Goal: Task Accomplishment & Management: Complete application form

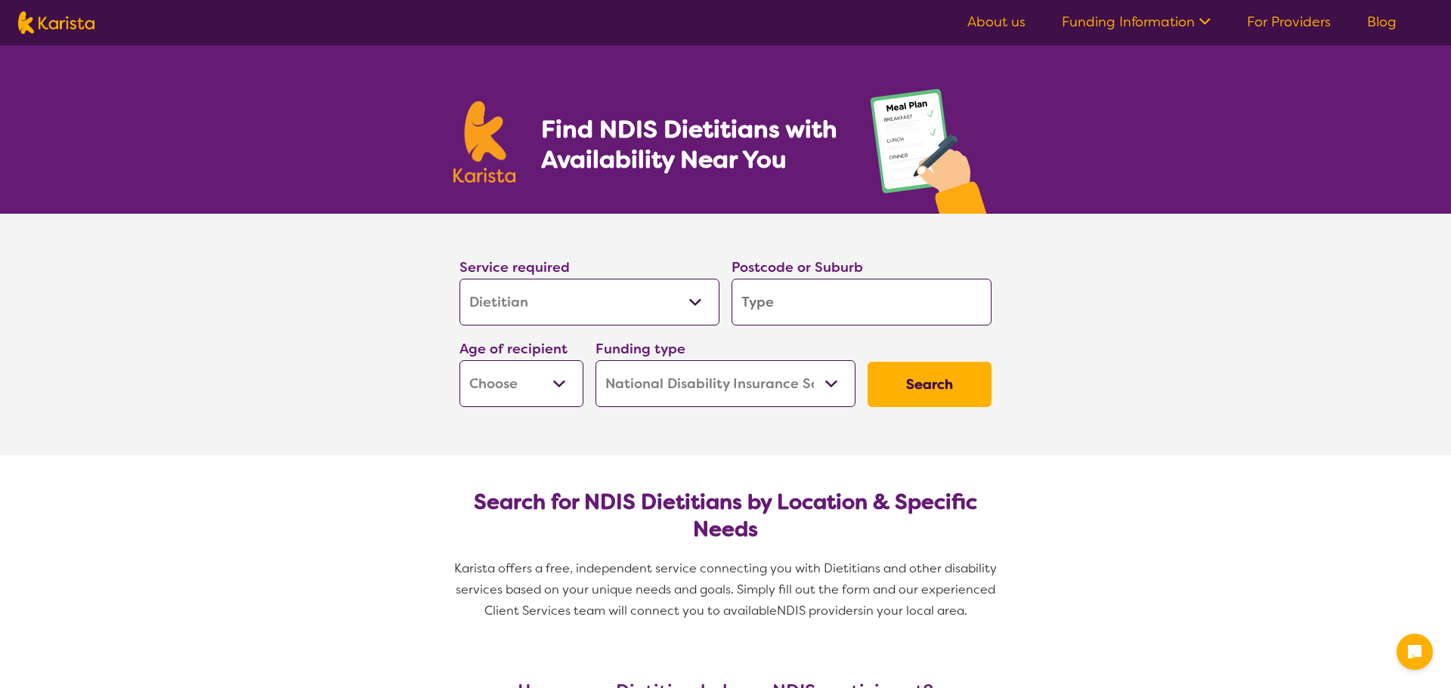
select select "Dietitian"
select select "NDIS"
select select "Dietitian"
select select "NDIS"
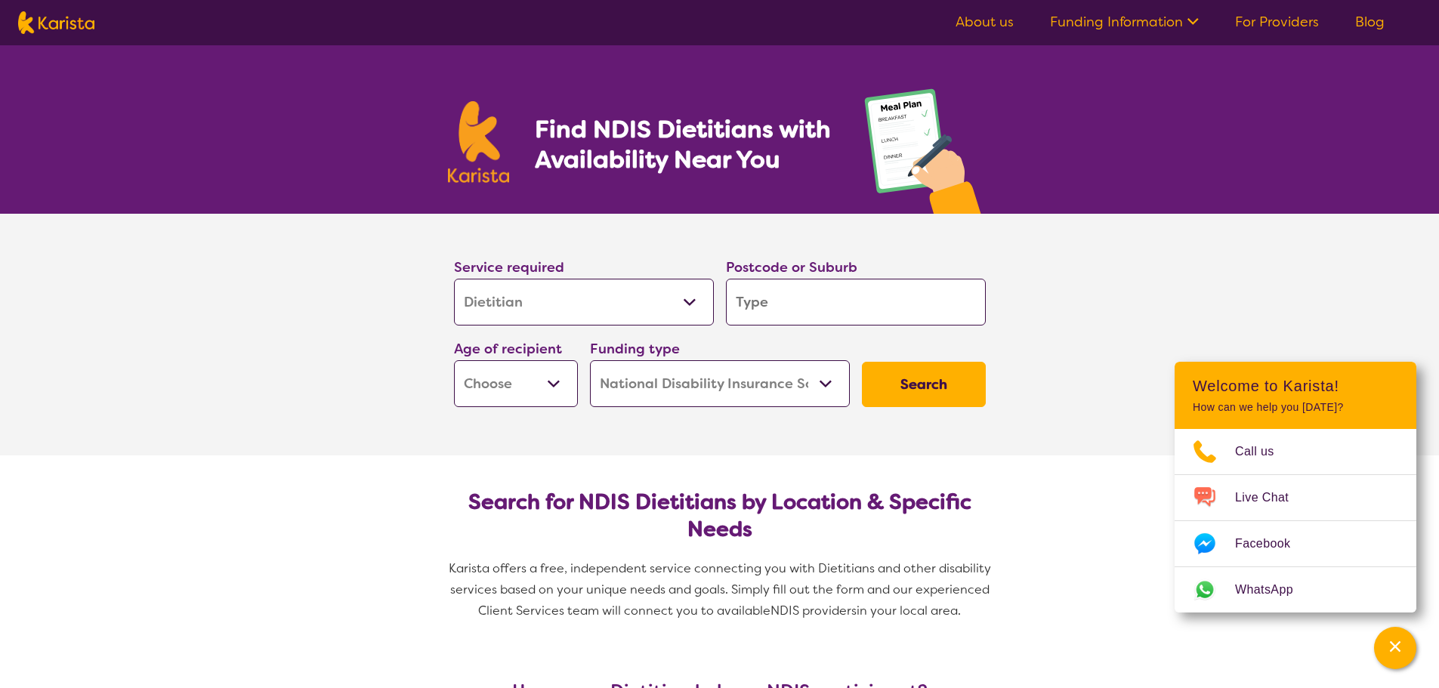
click at [653, 309] on select "Allied Health Assistant Assessment ([MEDICAL_DATA] or [MEDICAL_DATA]) Behaviour…" at bounding box center [584, 302] width 260 height 47
click at [873, 321] on input "search" at bounding box center [856, 302] width 260 height 47
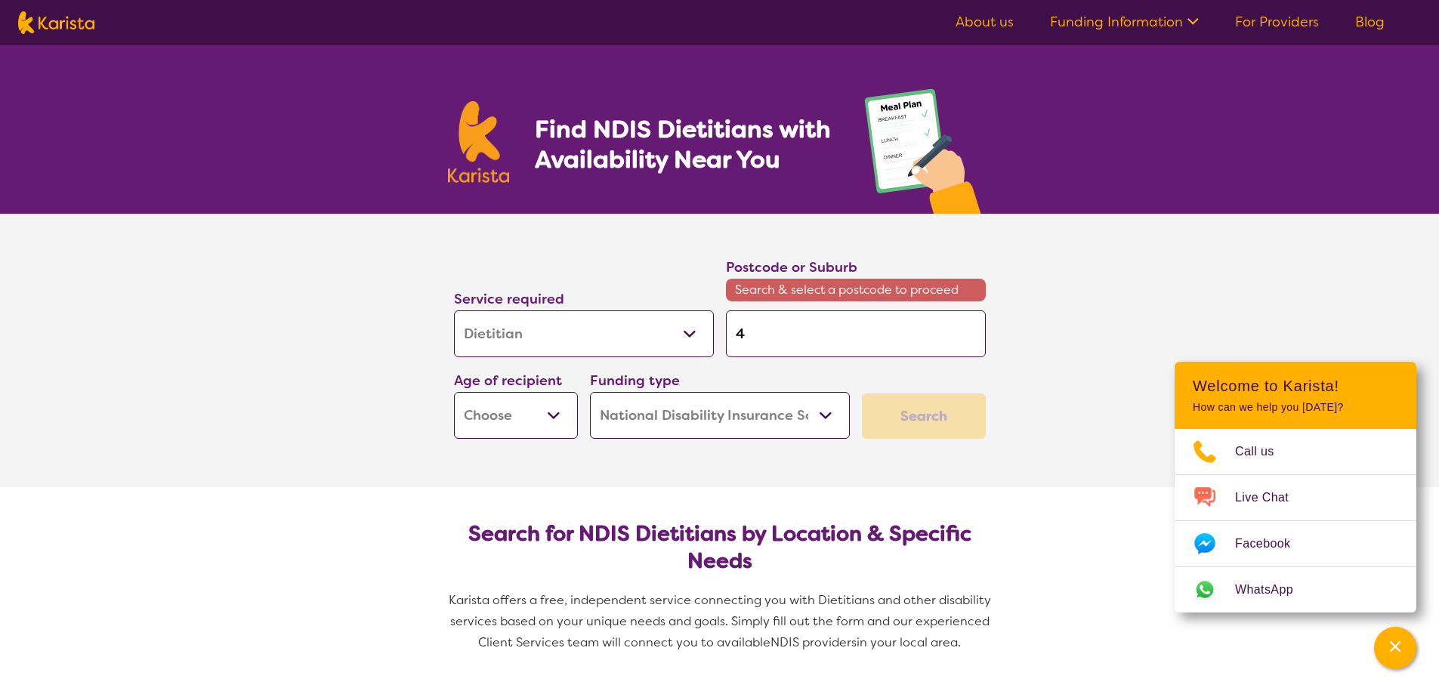
type input "4"
type input "41"
type input "410"
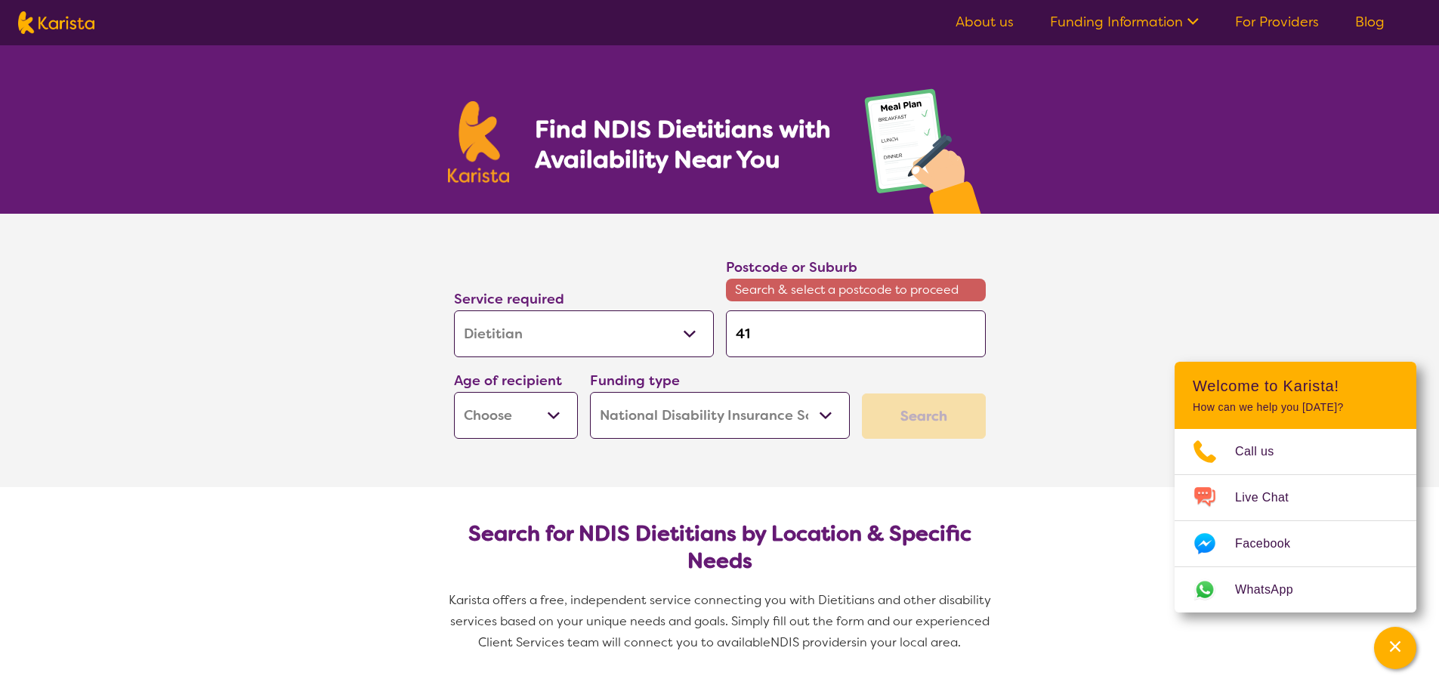
type input "410"
type input "4104"
type input "410"
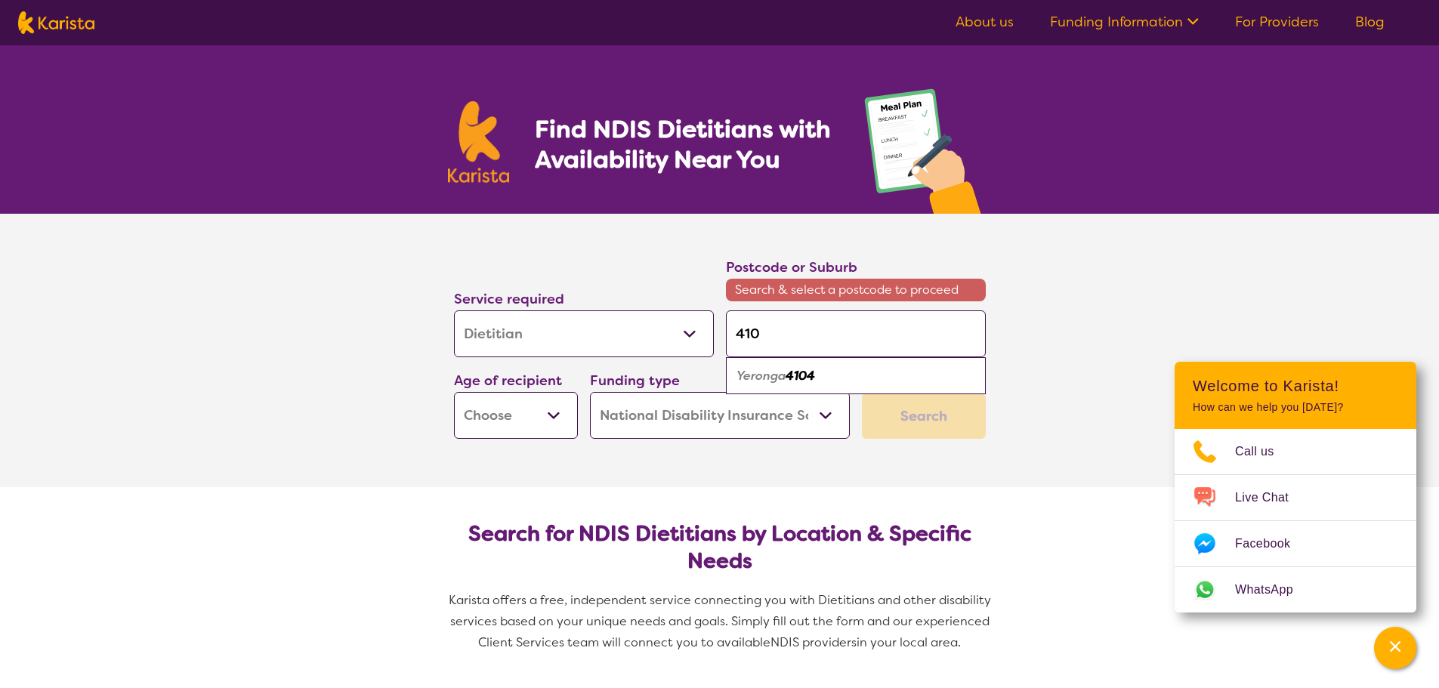
type input "41"
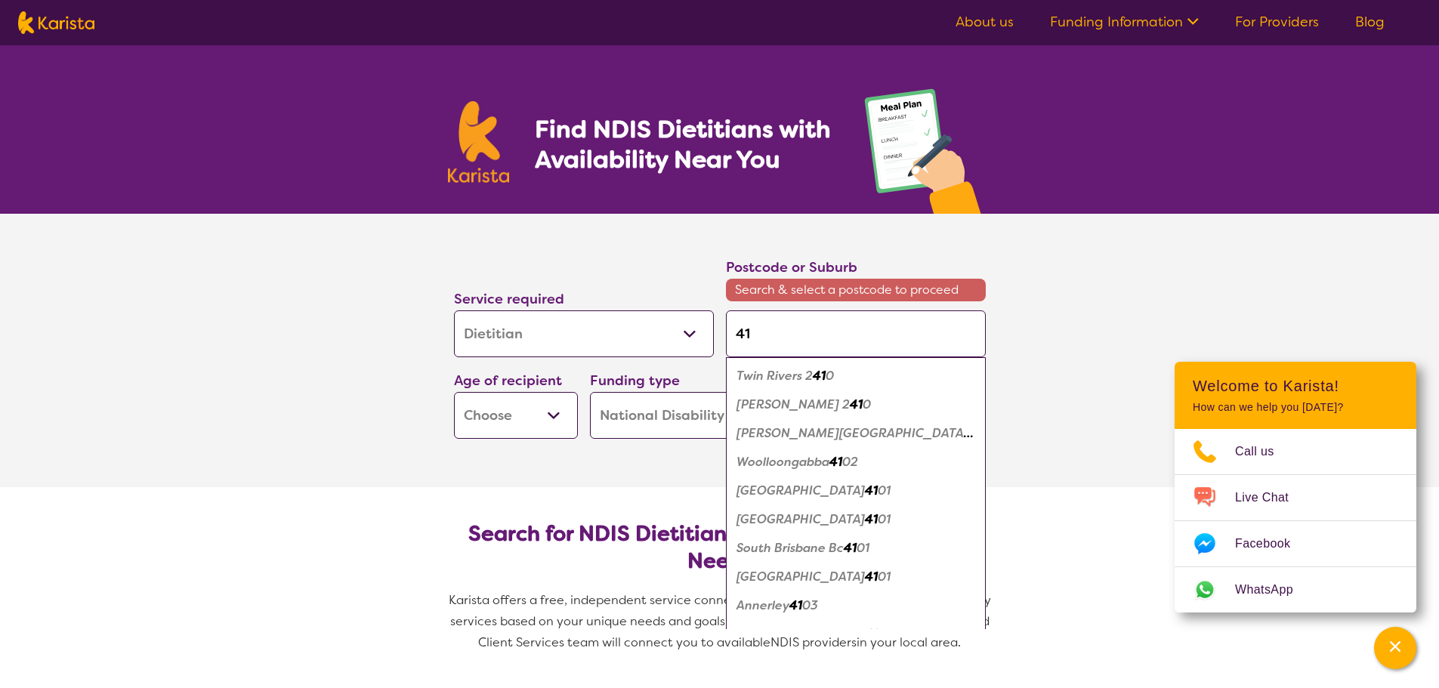
type input "4"
type input "40"
type input "401"
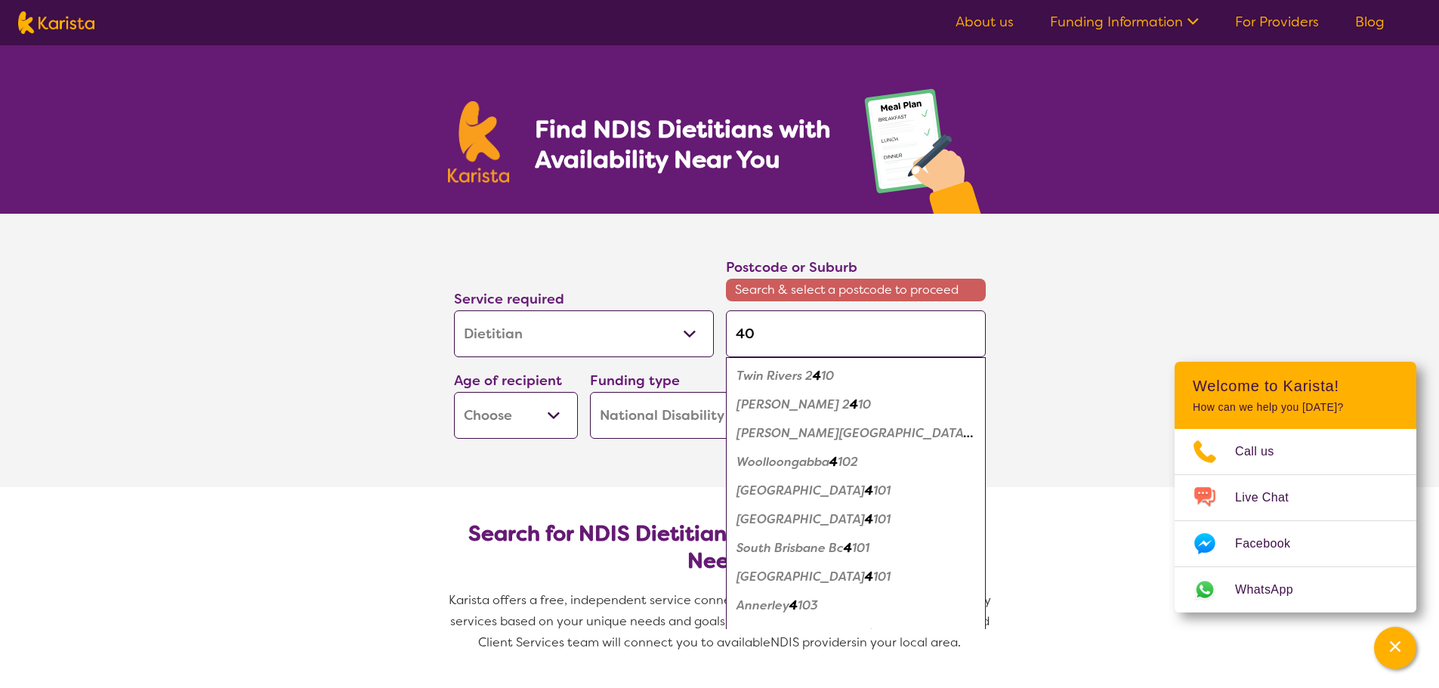
type input "401"
type input "4014"
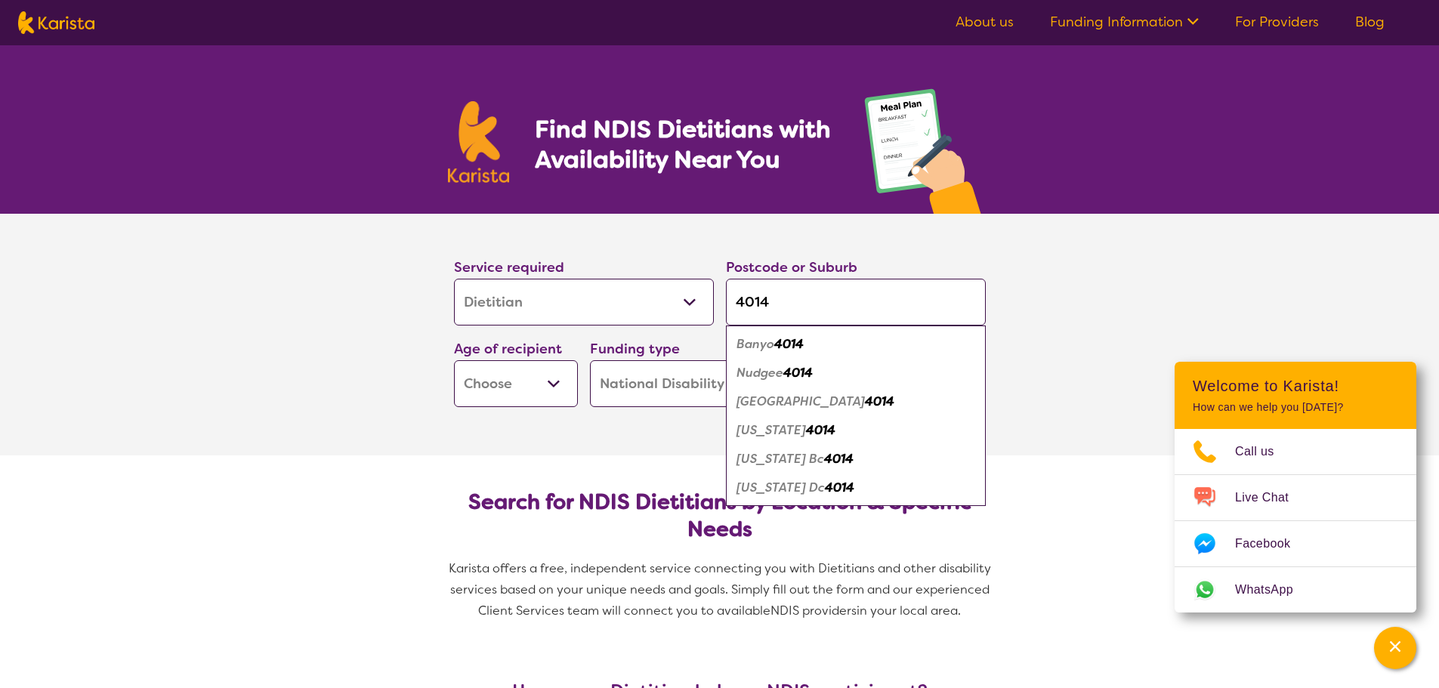
type input "4014"
click at [809, 371] on em "4014" at bounding box center [798, 373] width 29 height 16
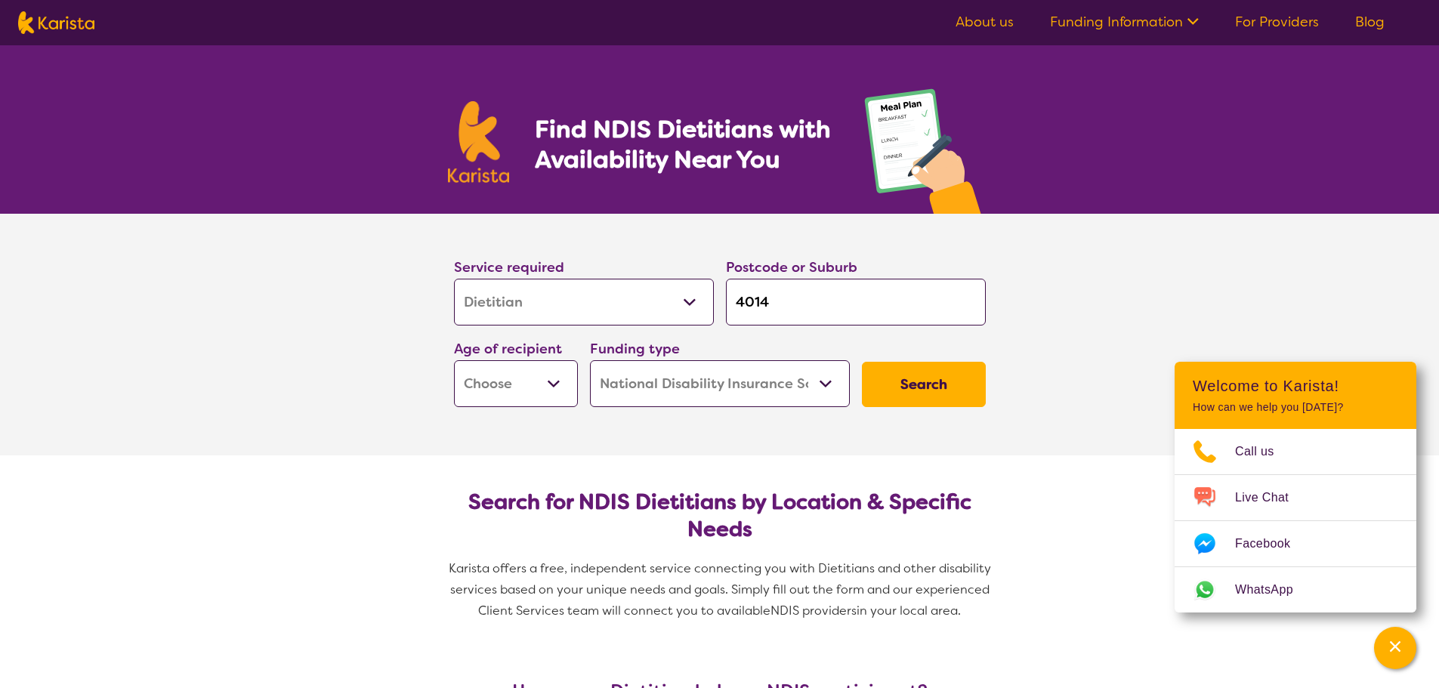
click at [545, 390] on select "Early Childhood - 0 to 9 Child - 10 to 11 Adolescent - 12 to 17 Adult - 18 to 6…" at bounding box center [516, 383] width 124 height 47
select select "AD"
click at [454, 360] on select "Early Childhood - 0 to 9 Child - 10 to 11 Adolescent - 12 to 17 Adult - 18 to 6…" at bounding box center [516, 383] width 124 height 47
select select "AD"
click at [811, 392] on select "Home Care Package (HCP) National Disability Insurance Scheme (NDIS) I don't know" at bounding box center [720, 383] width 260 height 47
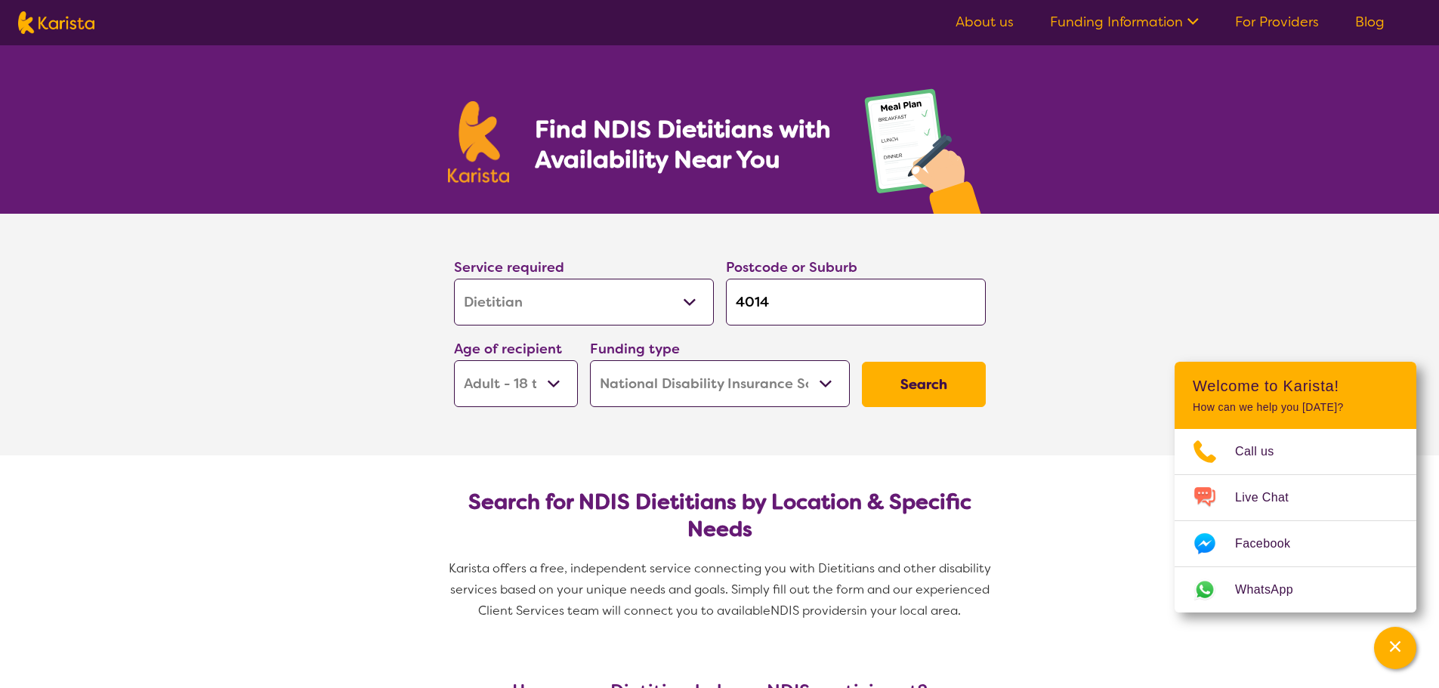
click at [590, 360] on select "Home Care Package (HCP) National Disability Insurance Scheme (NDIS) I don't know" at bounding box center [720, 383] width 260 height 47
click at [927, 379] on button "Search" at bounding box center [924, 384] width 124 height 45
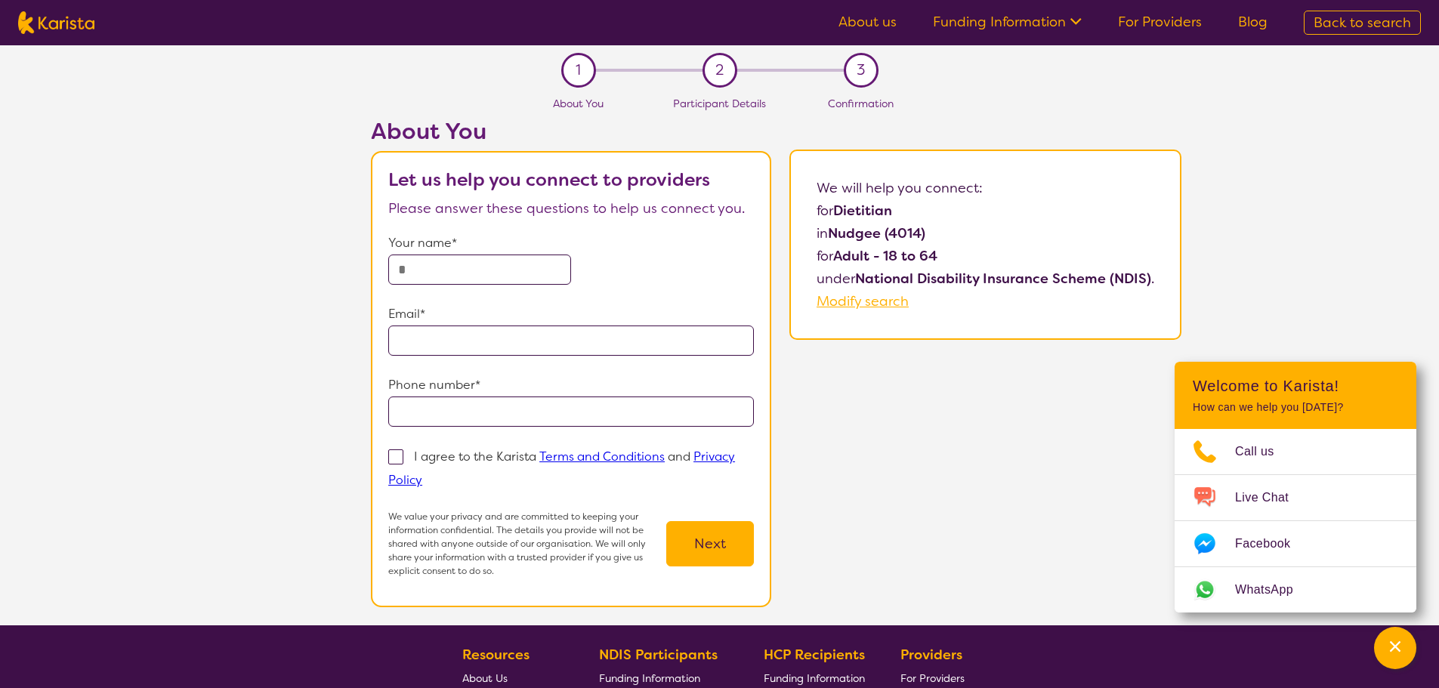
click at [534, 267] on input "text" at bounding box center [479, 270] width 183 height 30
type input "**********"
click at [393, 459] on span at bounding box center [395, 457] width 15 height 15
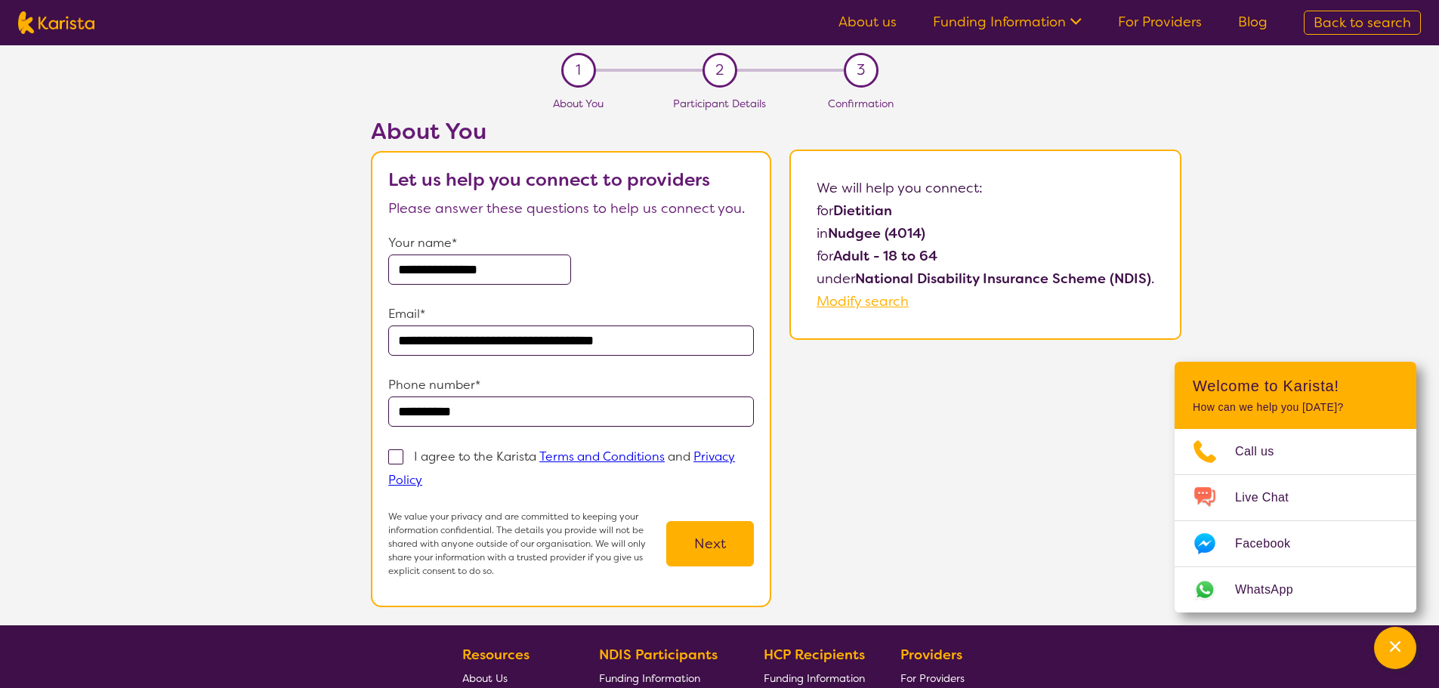
click at [422, 474] on input "I agree to the Karista Terms and Conditions and Privacy Policy" at bounding box center [427, 479] width 10 height 10
checkbox input "true"
click at [707, 550] on button "Next" at bounding box center [710, 543] width 88 height 45
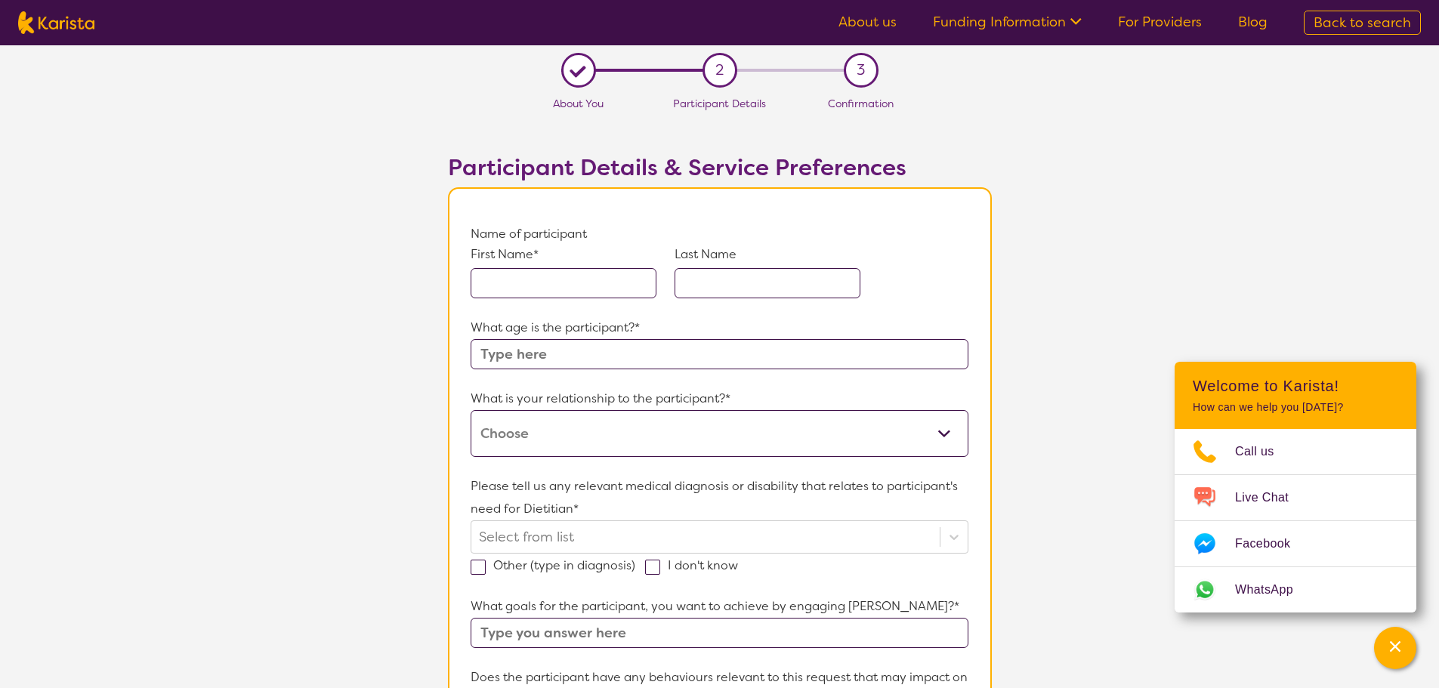
click at [605, 281] on input "text" at bounding box center [564, 283] width 186 height 30
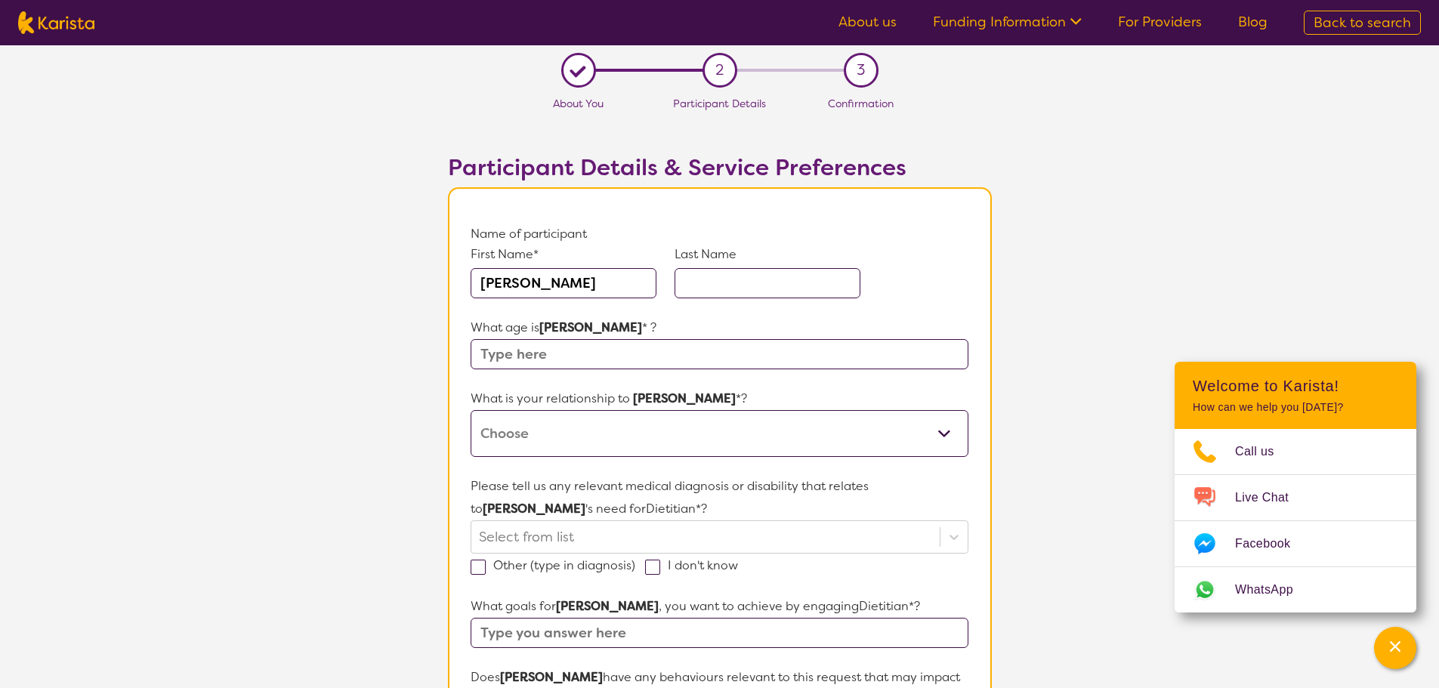
type input "[PERSON_NAME]"
click at [651, 354] on input "text" at bounding box center [719, 354] width 497 height 30
type input "54"
click at [607, 439] on select "This request is for myself I am their parent I am their child I am their spouse…" at bounding box center [719, 433] width 497 height 47
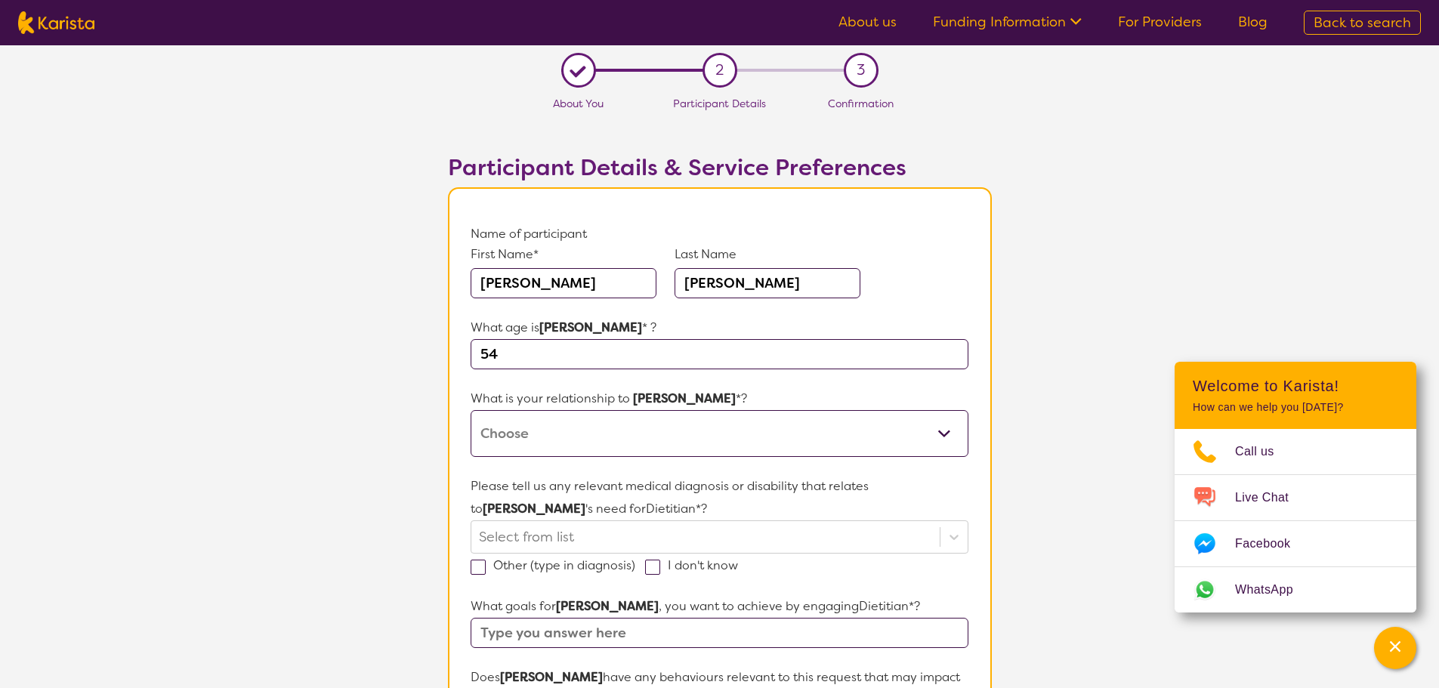
select select "I am their Support Coordinator"
click at [471, 410] on select "This request is for myself I am their parent I am their child I am their spouse…" at bounding box center [719, 433] width 497 height 47
click at [574, 533] on div "Select from list" at bounding box center [719, 537] width 497 height 33
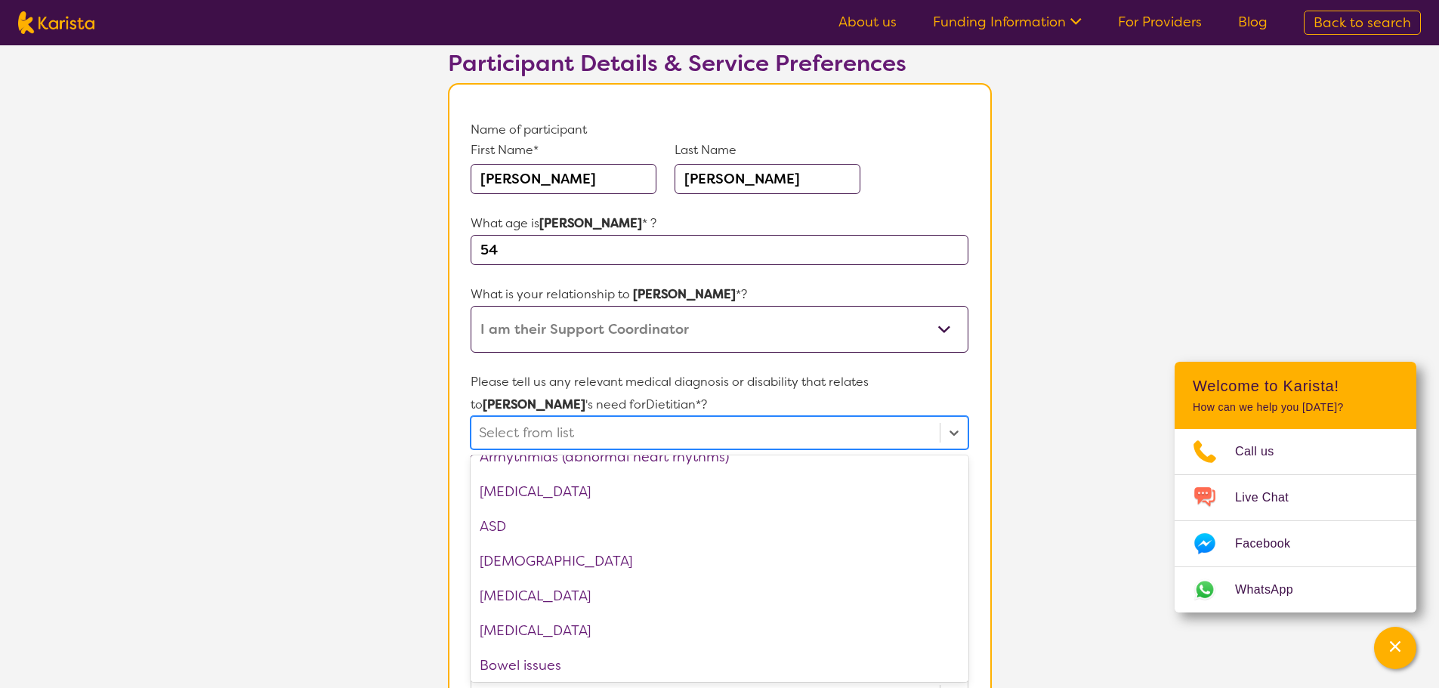
scroll to position [227, 0]
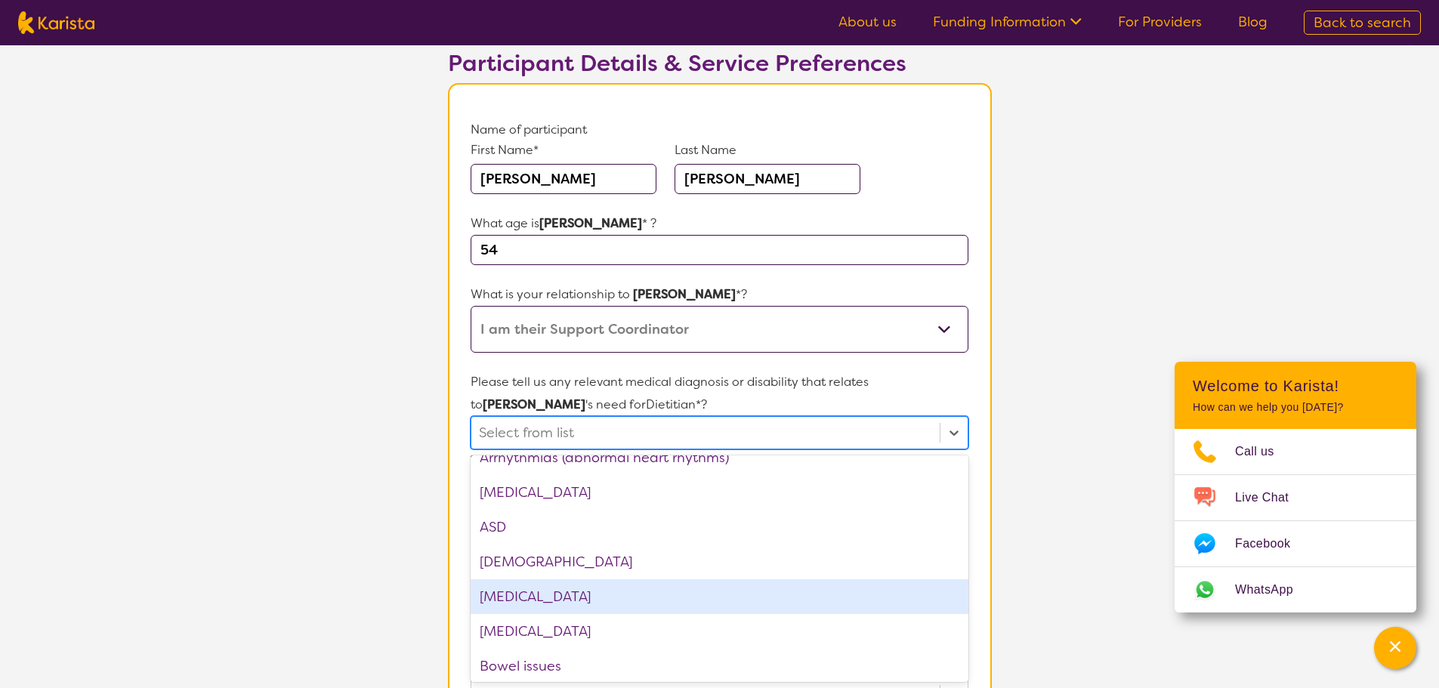
click at [620, 597] on div "[MEDICAL_DATA]" at bounding box center [719, 597] width 497 height 35
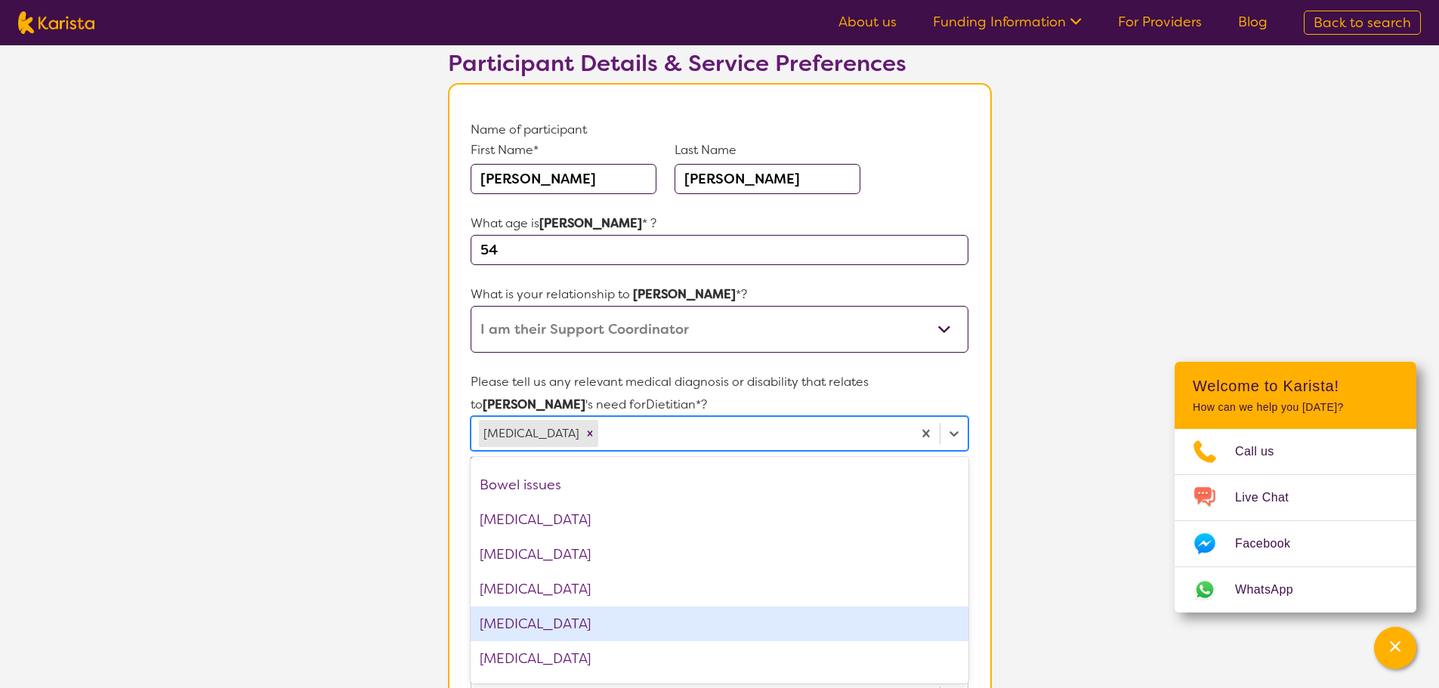
scroll to position [302, 0]
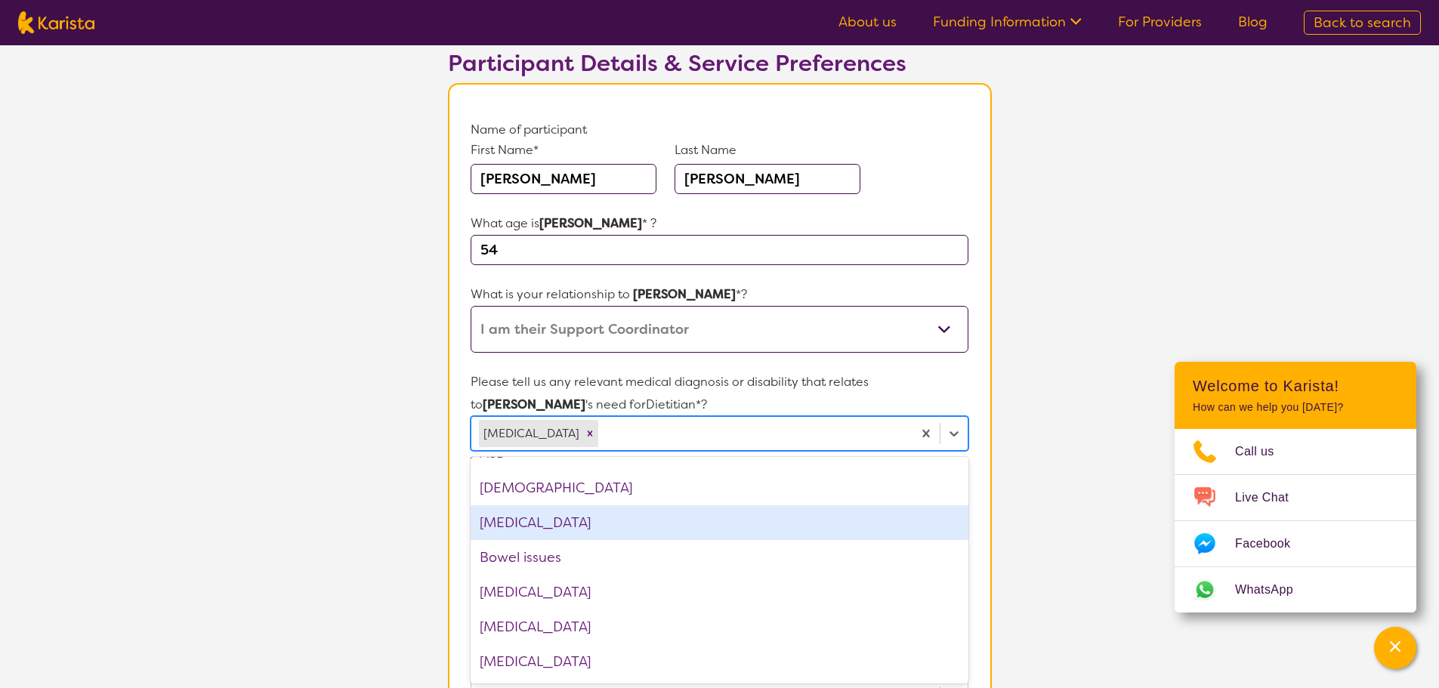
click at [593, 524] on div "[MEDICAL_DATA]" at bounding box center [719, 522] width 497 height 35
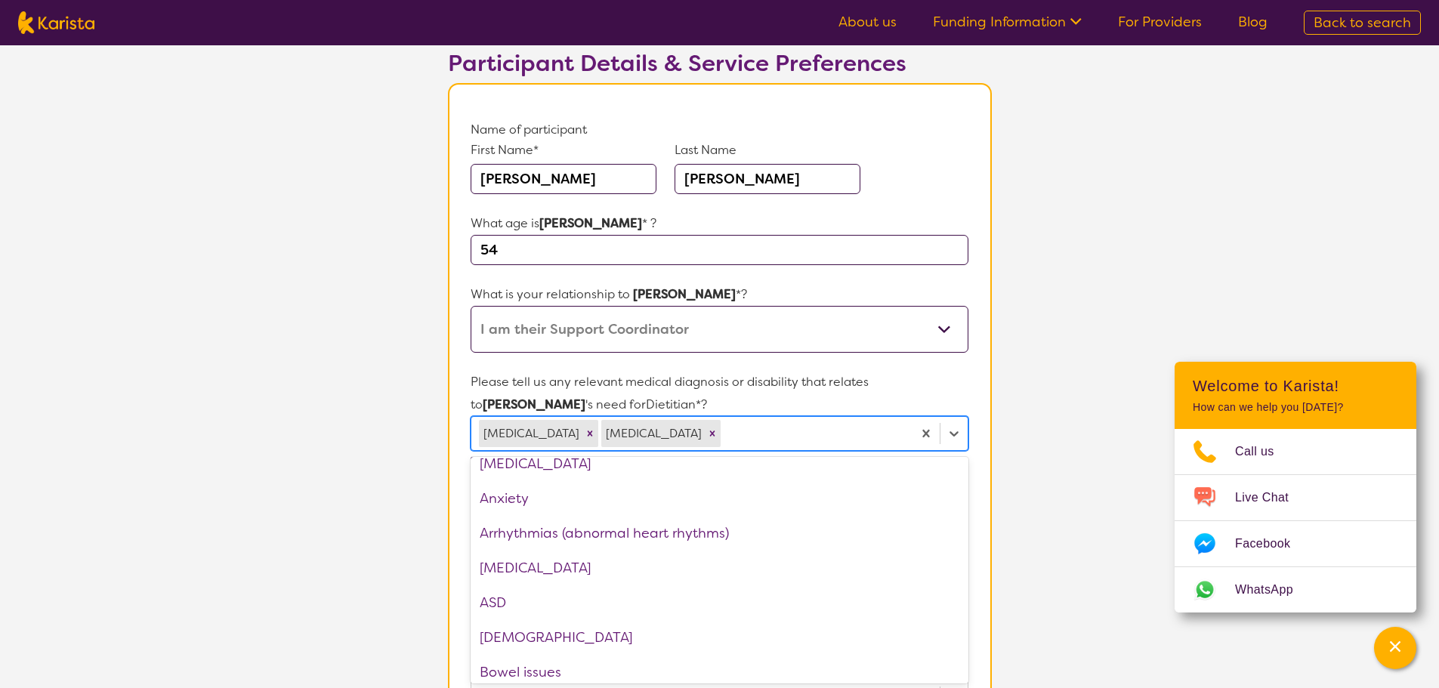
scroll to position [151, 0]
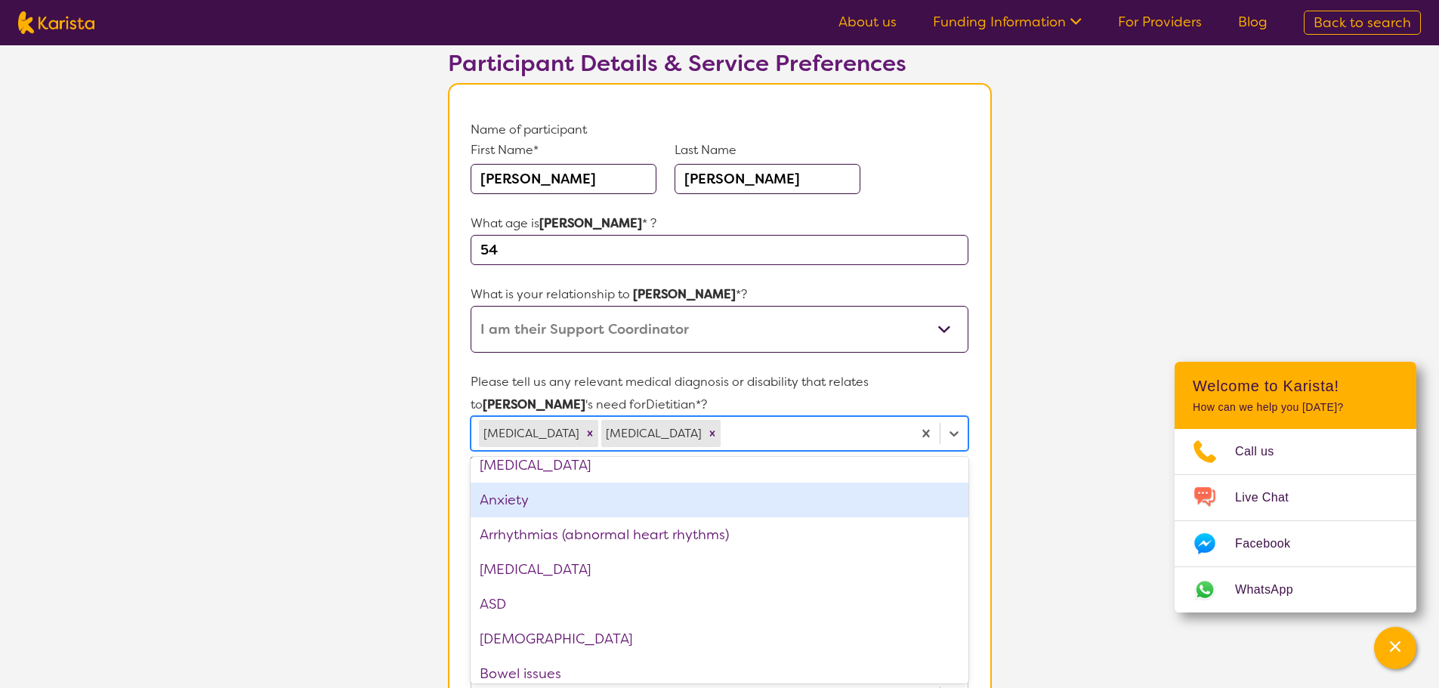
click at [630, 502] on div "Anxiety" at bounding box center [719, 500] width 497 height 35
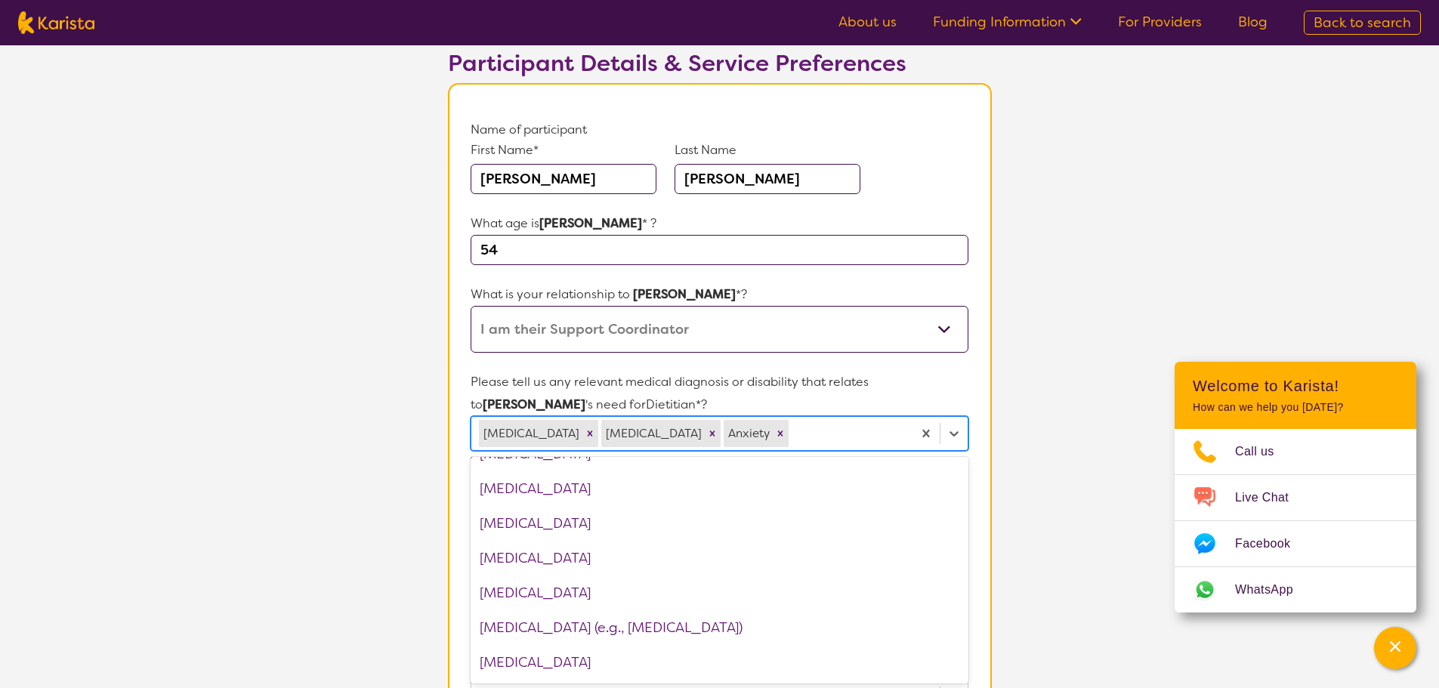
scroll to position [756, 0]
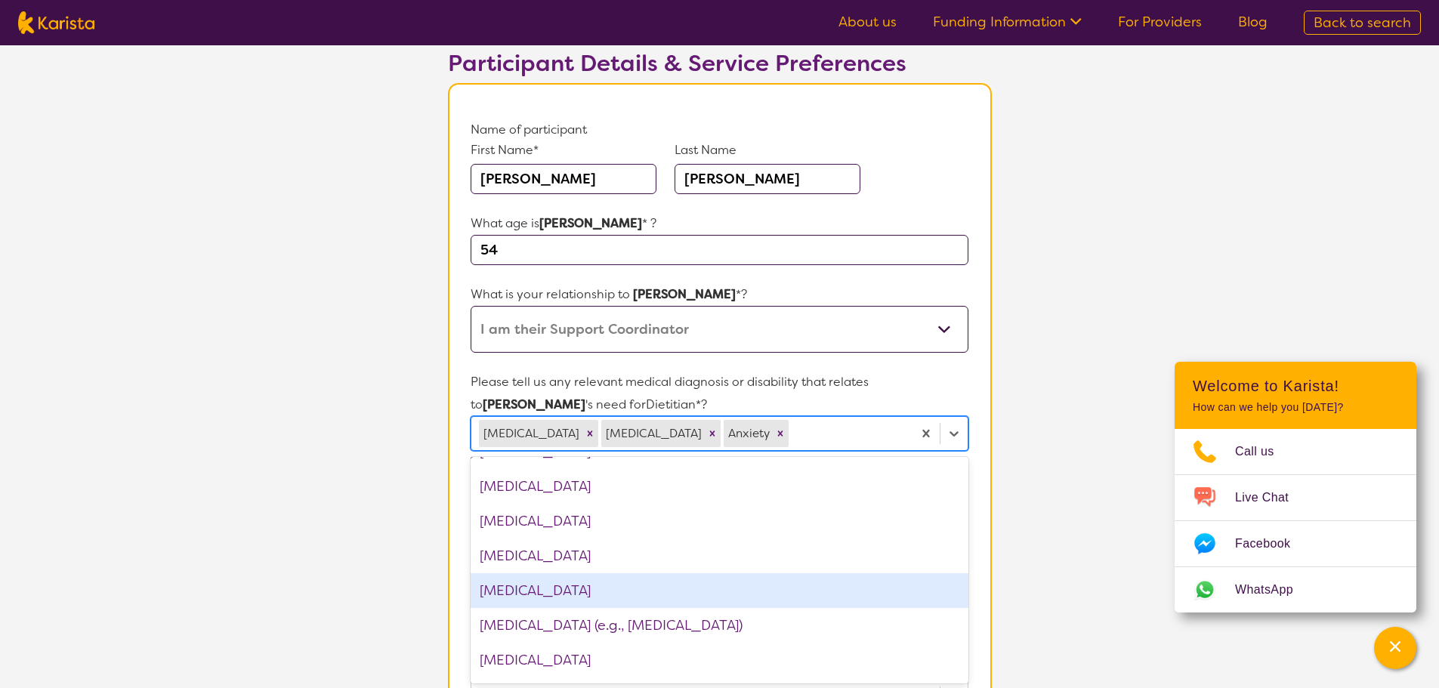
click at [621, 592] on div "[MEDICAL_DATA]" at bounding box center [719, 590] width 497 height 35
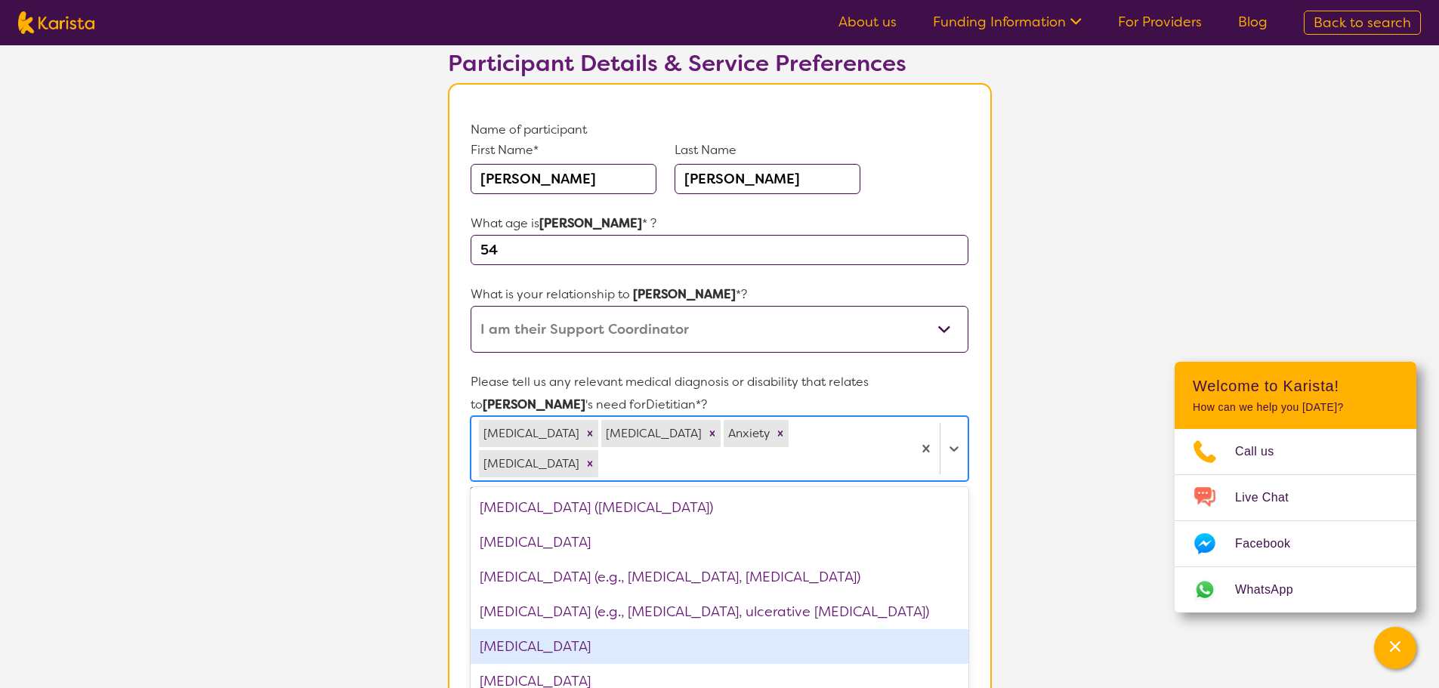
scroll to position [1133, 0]
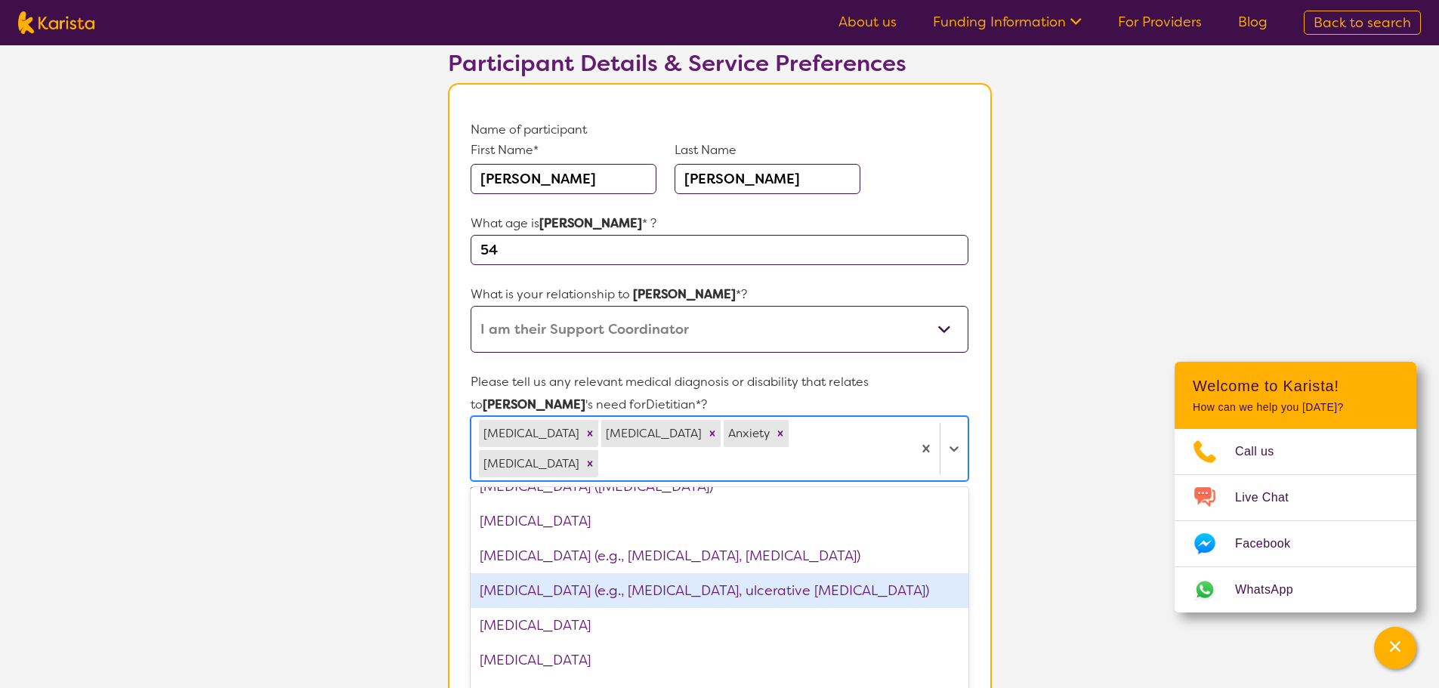
click at [658, 601] on div "[MEDICAL_DATA] (e.g., [MEDICAL_DATA], ulcerative [MEDICAL_DATA])" at bounding box center [719, 590] width 497 height 35
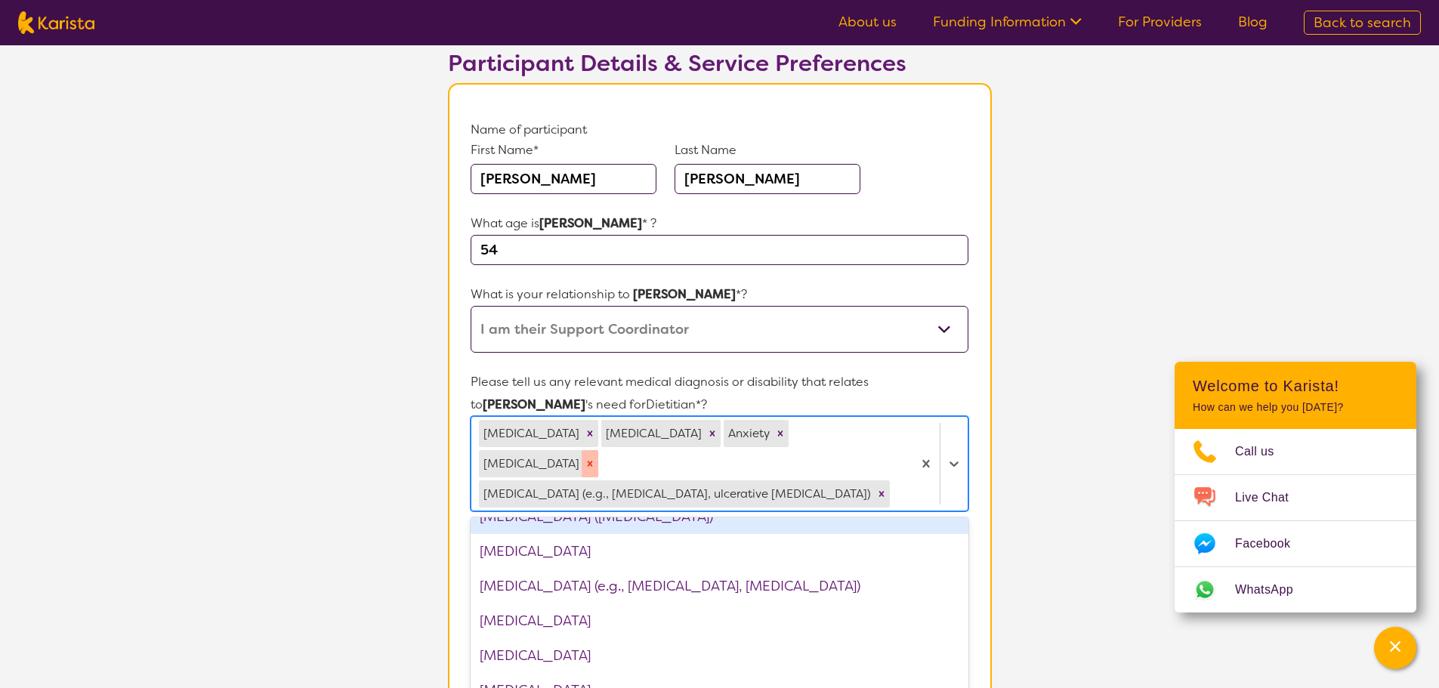
click at [582, 470] on div "Remove Eating disorder" at bounding box center [590, 463] width 17 height 27
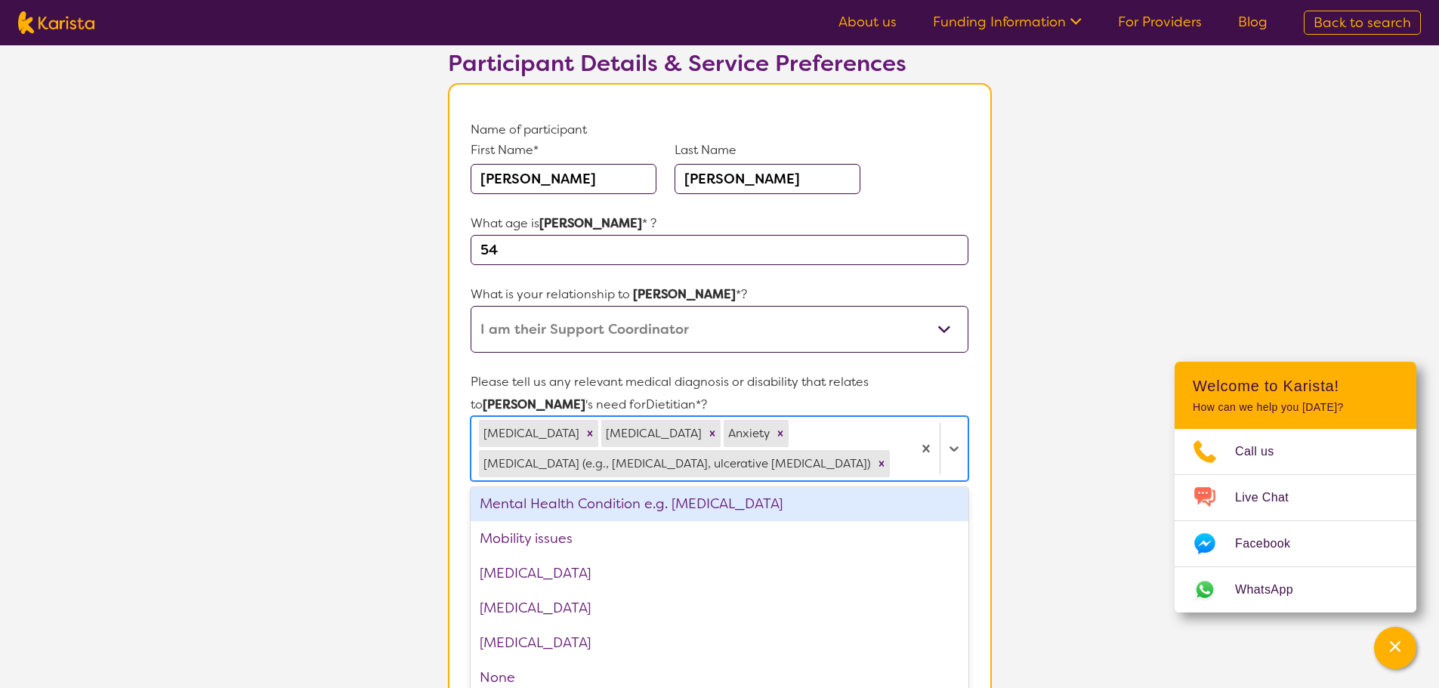
scroll to position [1395, 0]
click at [666, 514] on div "Mental Health Condition e.g. [MEDICAL_DATA]" at bounding box center [719, 503] width 497 height 35
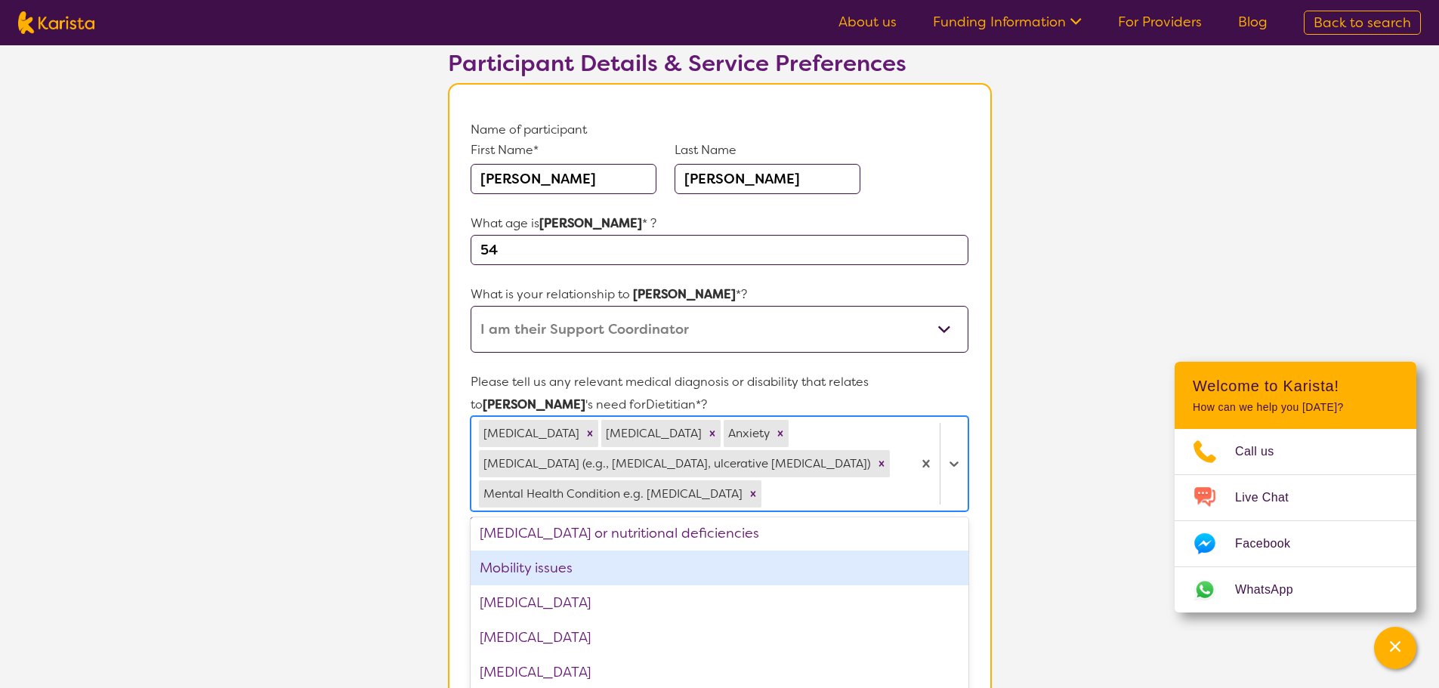
scroll to position [1284, 0]
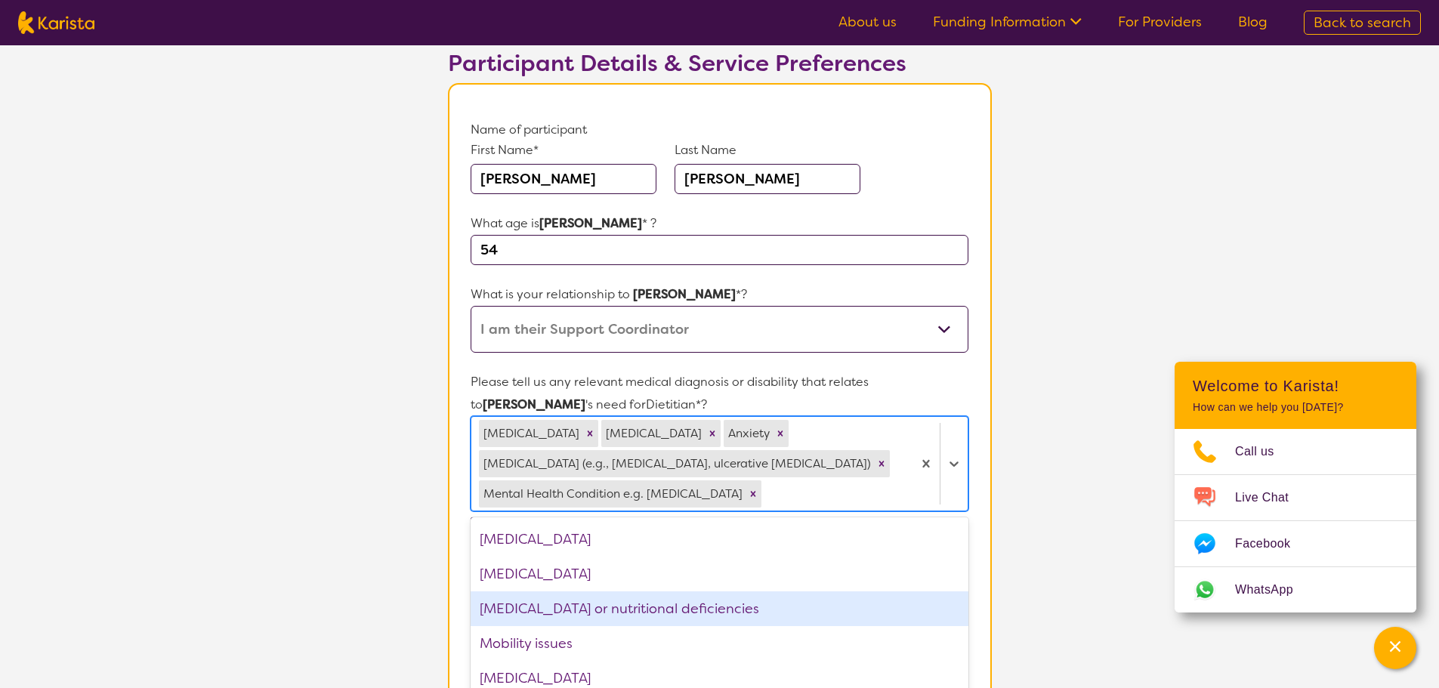
click at [674, 615] on div "[MEDICAL_DATA] or nutritional deficiencies" at bounding box center [719, 609] width 497 height 35
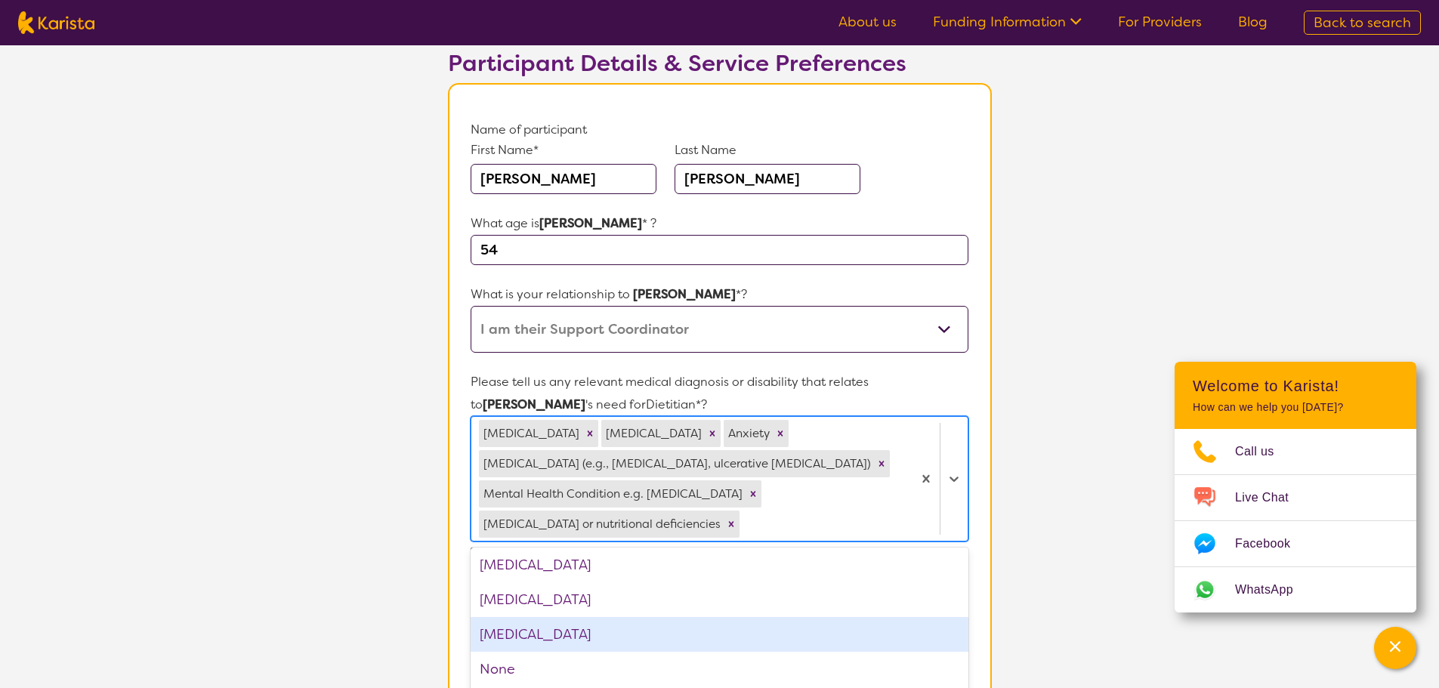
scroll to position [1360, 0]
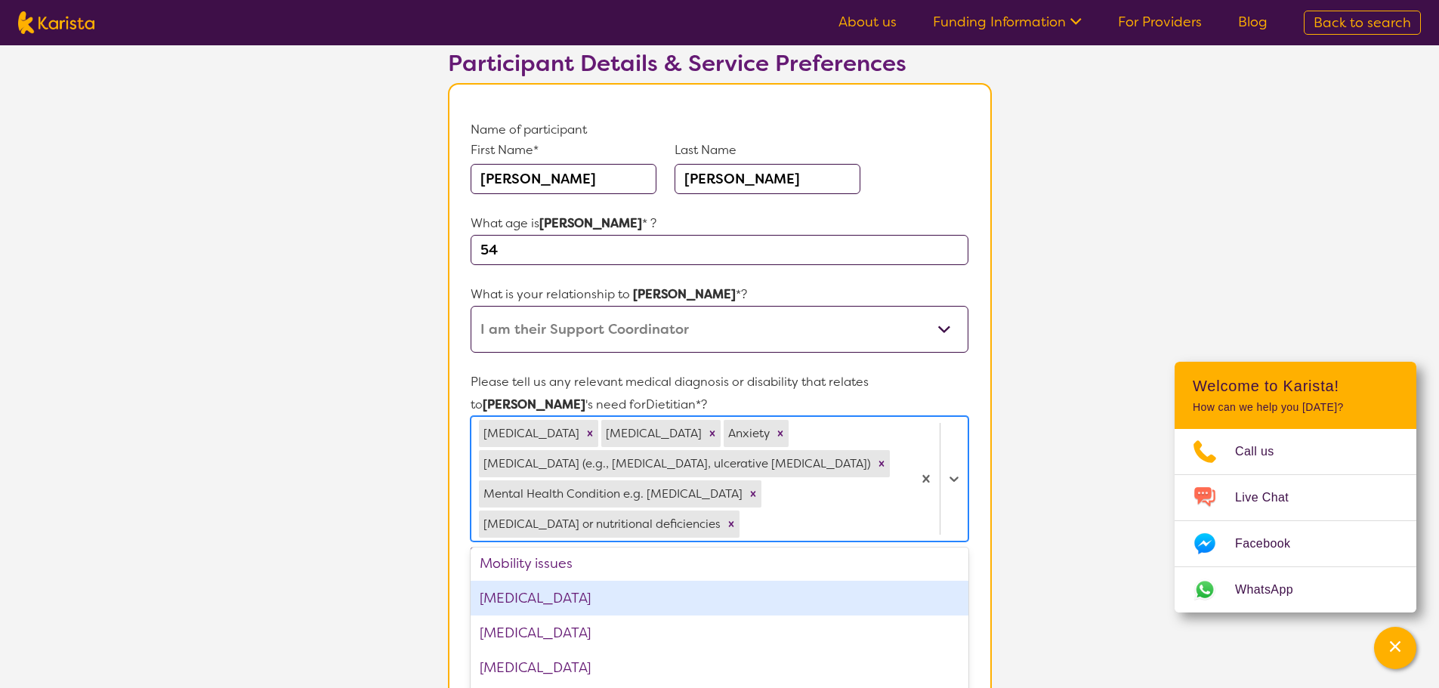
click at [598, 594] on div "[MEDICAL_DATA]" at bounding box center [719, 598] width 497 height 35
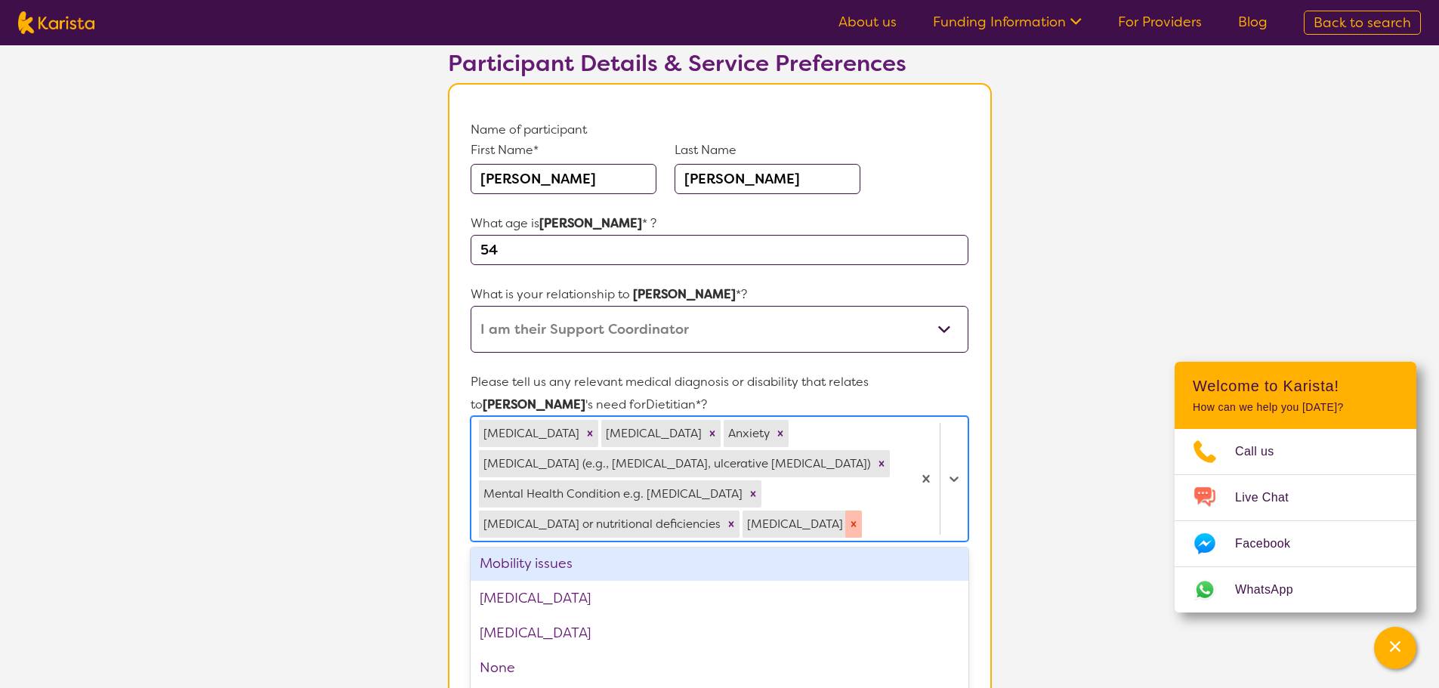
click at [852, 526] on icon "Remove Multiple sclerosis" at bounding box center [854, 523] width 5 height 5
click at [647, 564] on div "Mobility issues" at bounding box center [719, 563] width 497 height 35
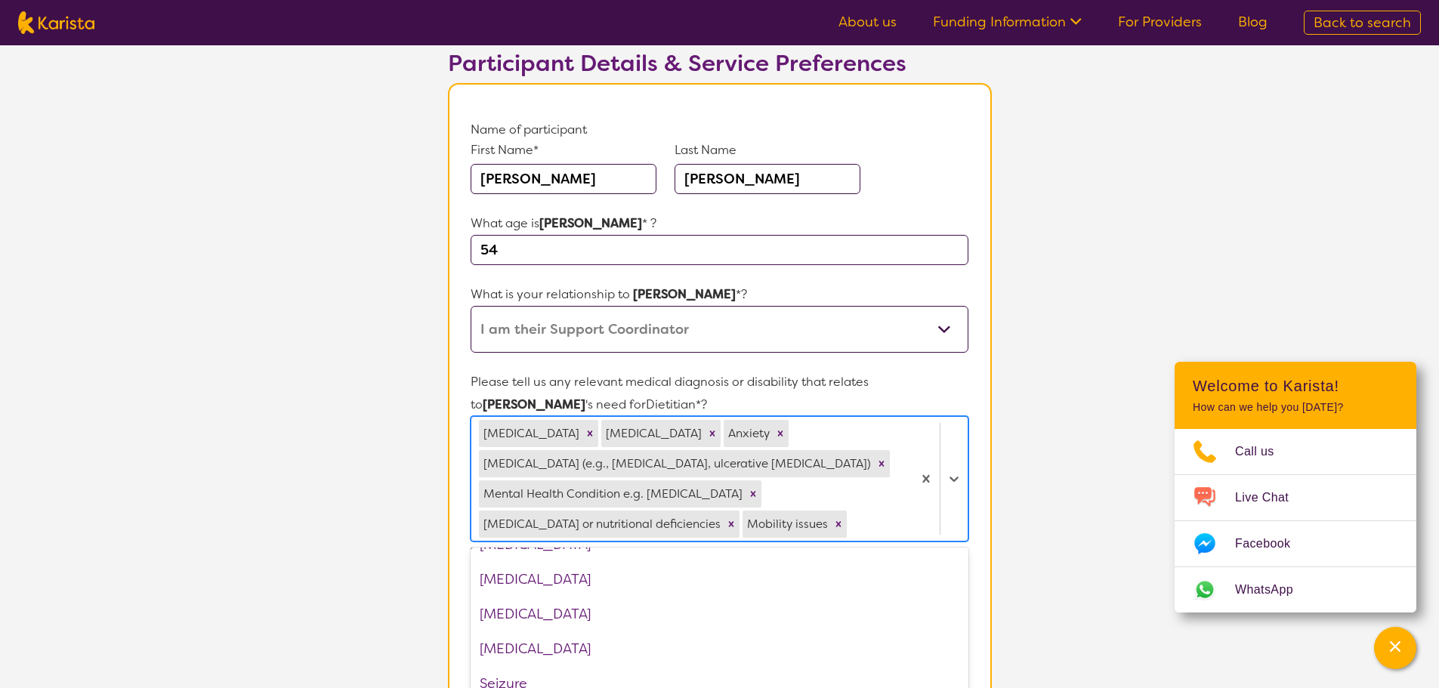
scroll to position [1930, 0]
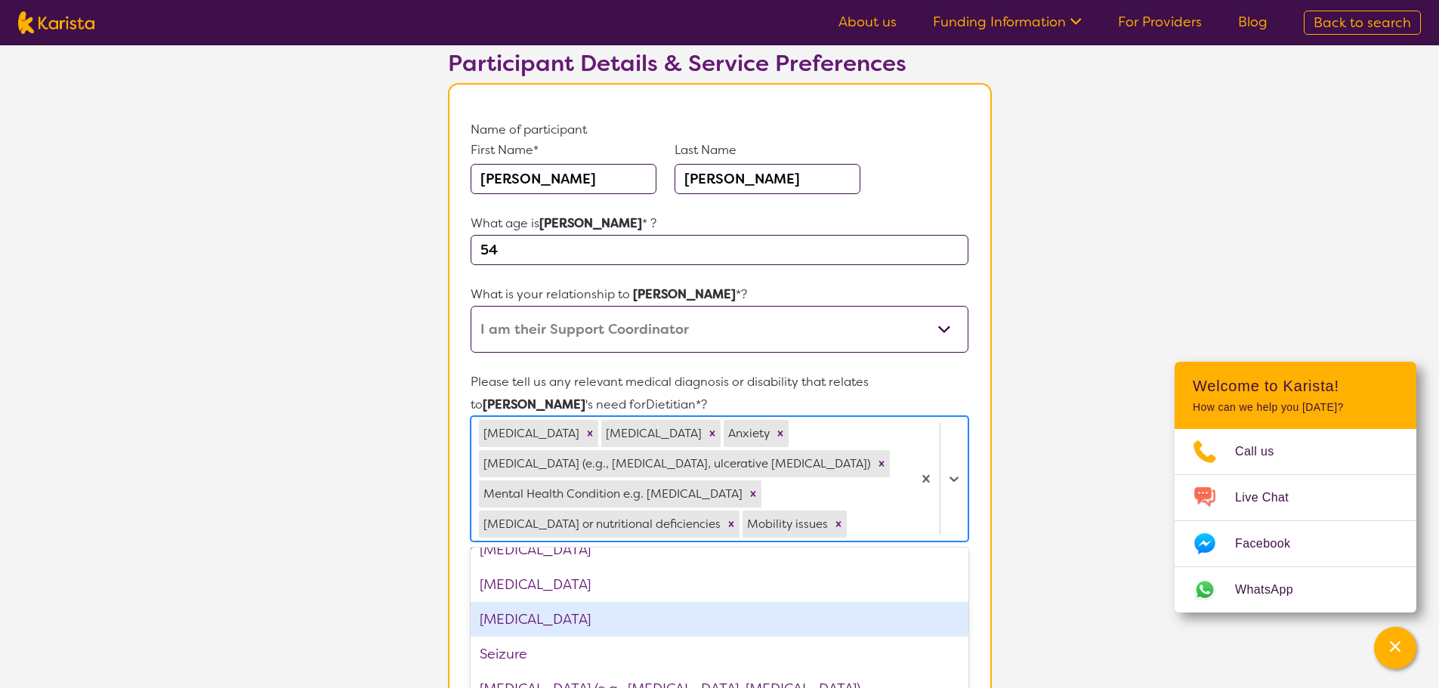
click at [695, 614] on div "[MEDICAL_DATA]" at bounding box center [719, 619] width 497 height 35
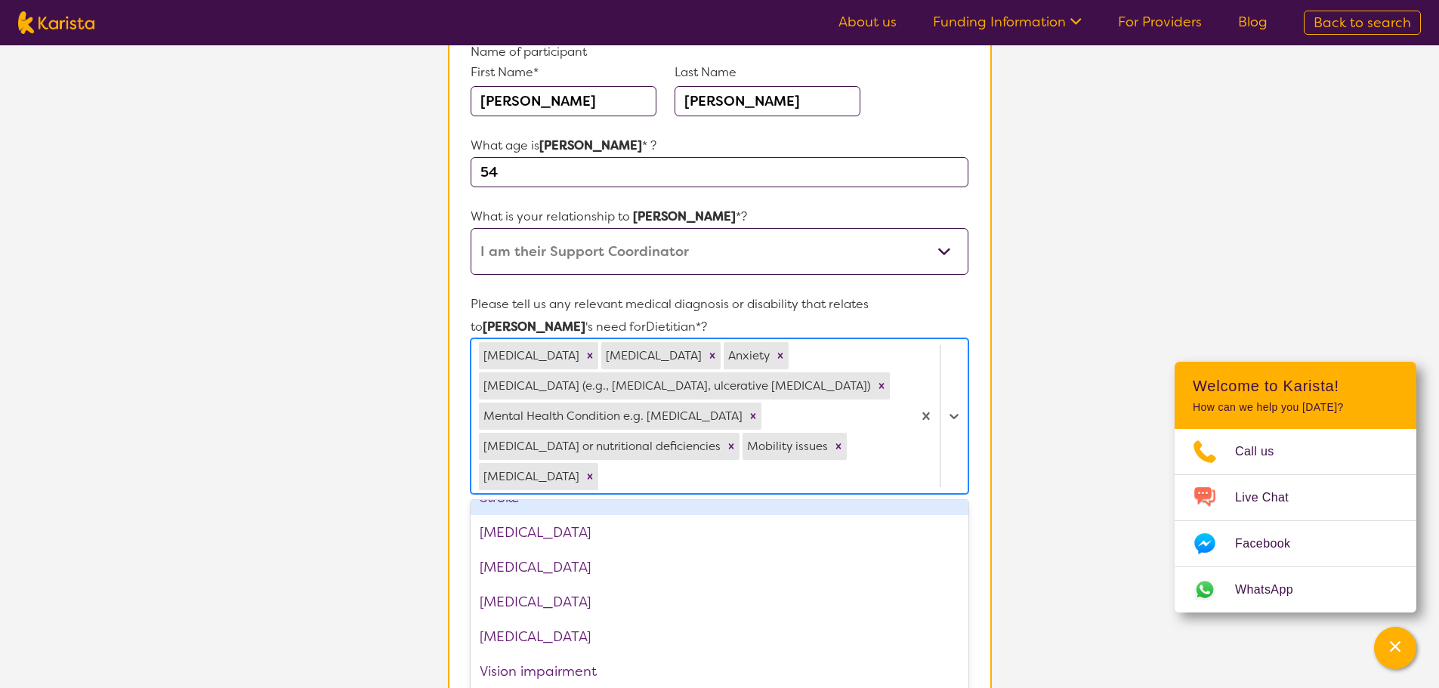
scroll to position [406, 0]
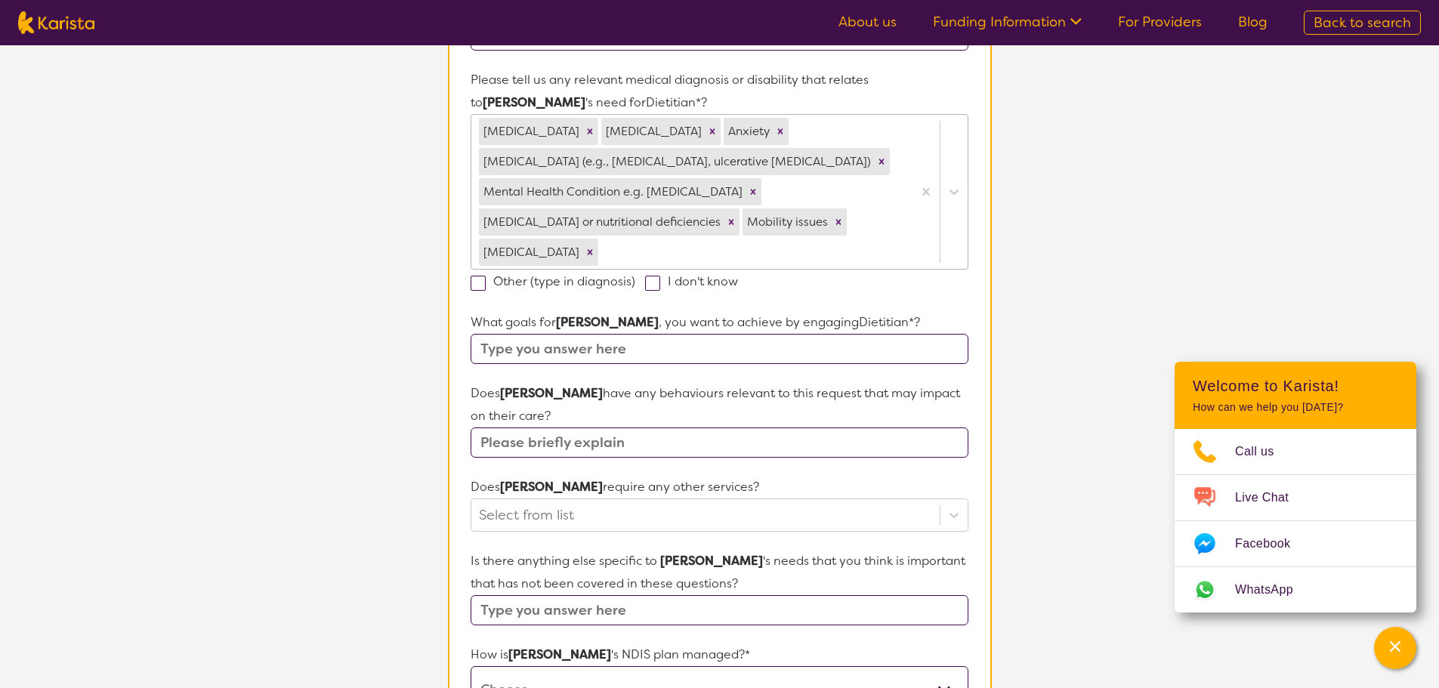
click at [873, 550] on p "Is there anything else specific to [PERSON_NAME] 's needs that you think is imp…" at bounding box center [719, 572] width 497 height 45
click at [835, 453] on input "text" at bounding box center [719, 443] width 497 height 30
click at [952, 441] on input "Seeking support due to vomiting risk with over eating, [MEDICAL_DATA] concerns" at bounding box center [719, 443] width 497 height 30
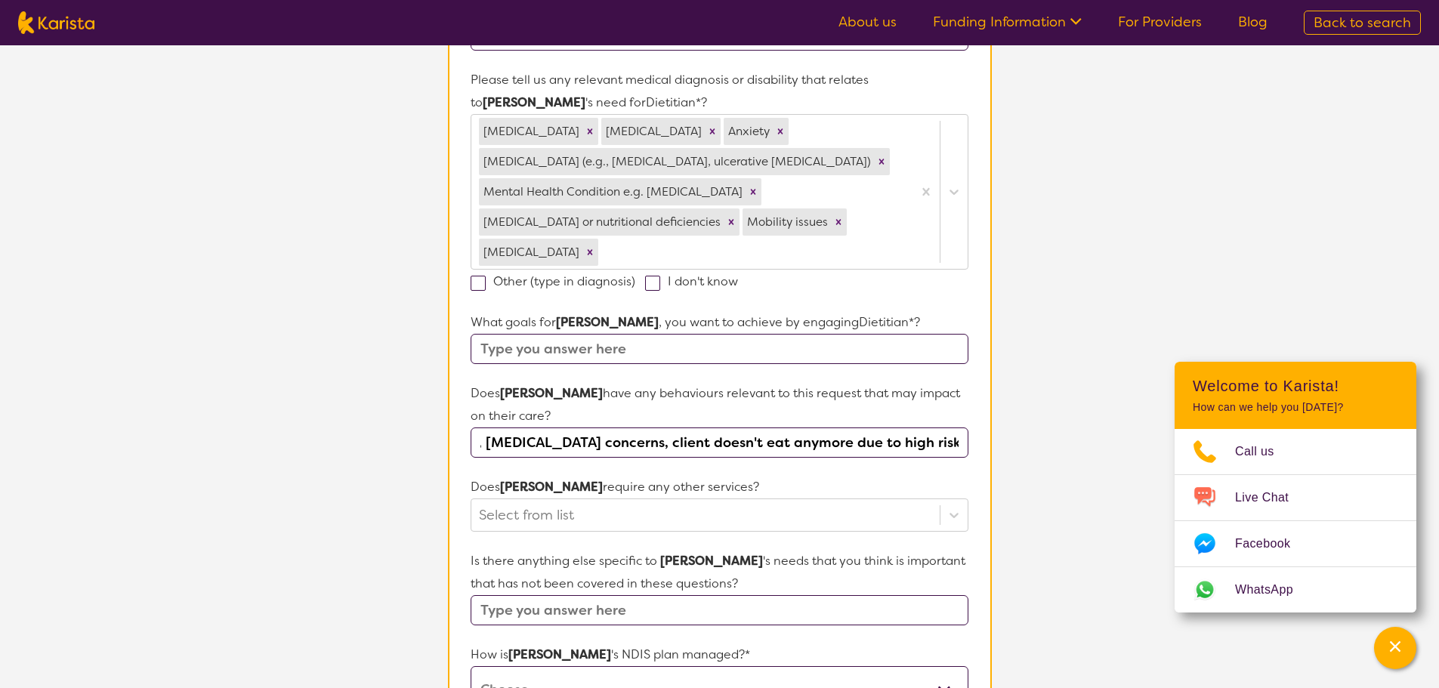
click at [964, 444] on input "Seeking support due to vomiting risk with over eating, [MEDICAL_DATA] concerns,…" at bounding box center [719, 443] width 497 height 30
type input "Seeking support due to vomiting risk with over eating, [MEDICAL_DATA] concerns,…"
click at [691, 512] on div "Select from list" at bounding box center [719, 515] width 497 height 33
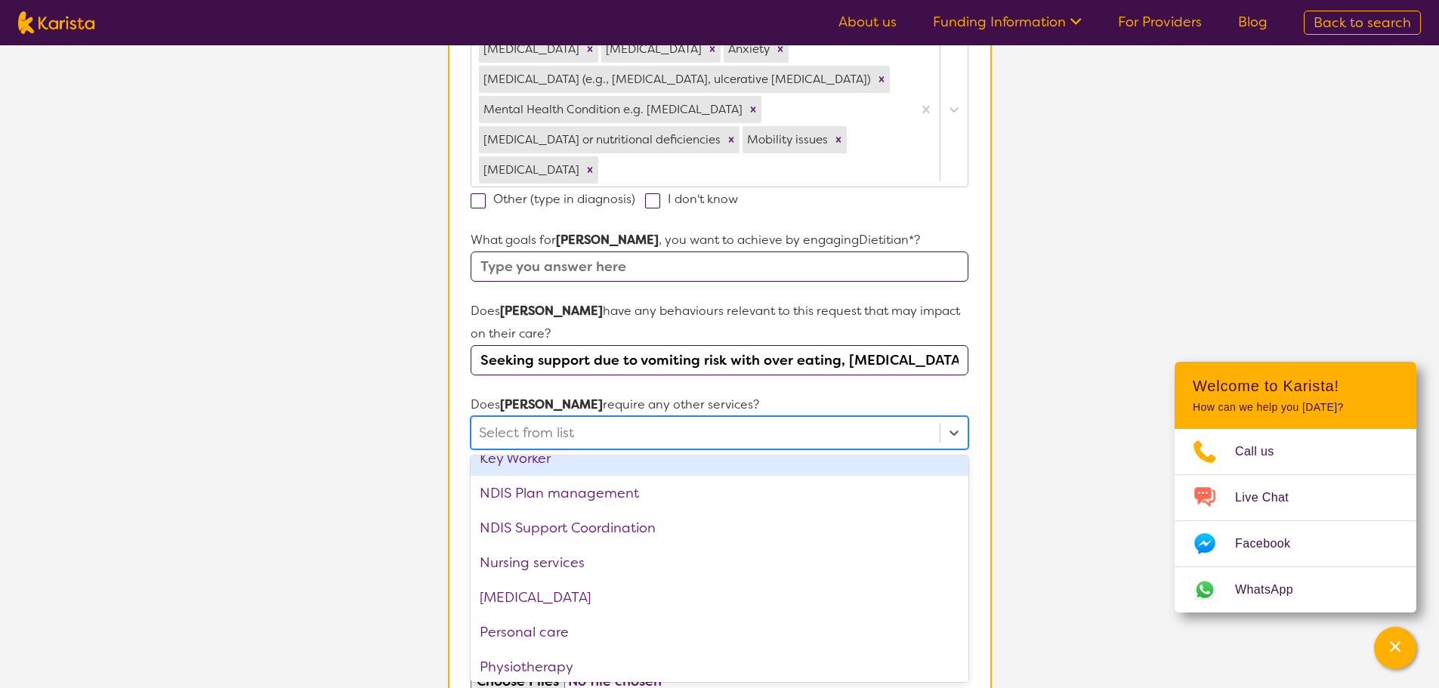
scroll to position [302, 0]
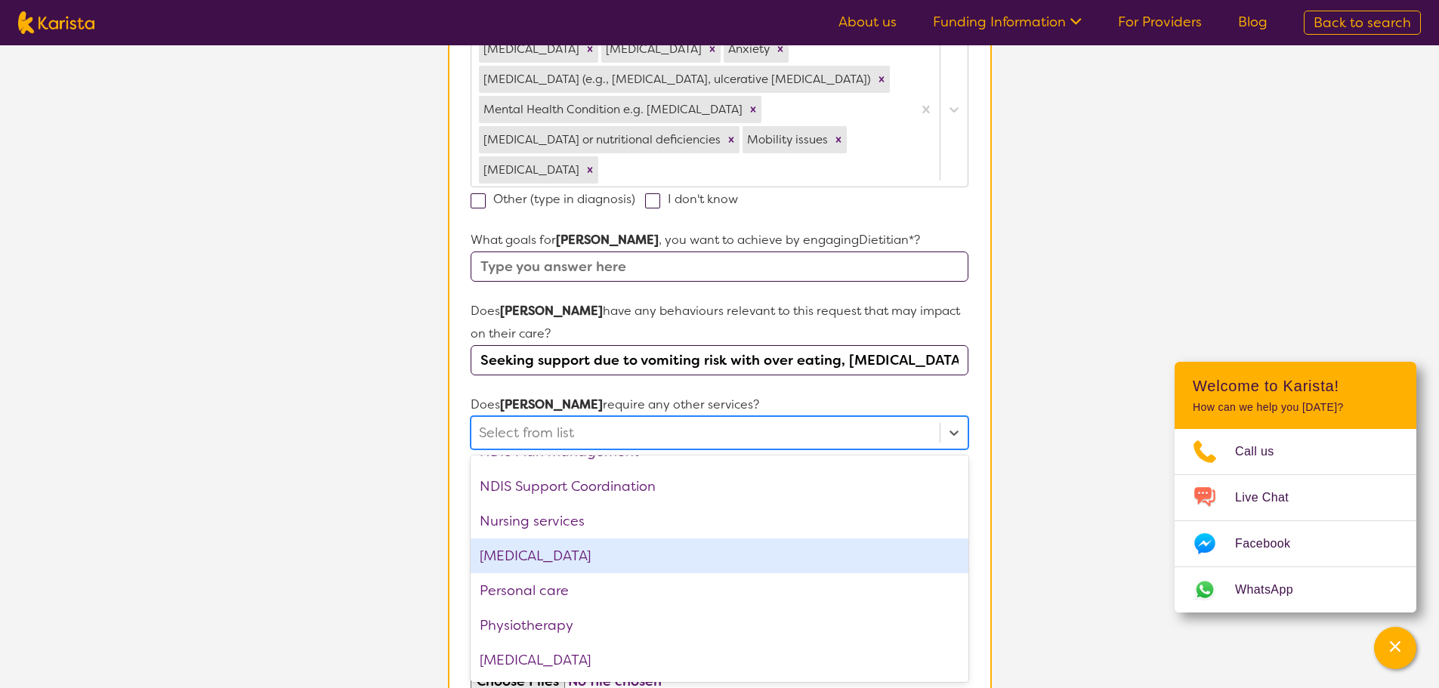
click at [611, 564] on div "[MEDICAL_DATA]" at bounding box center [719, 556] width 497 height 35
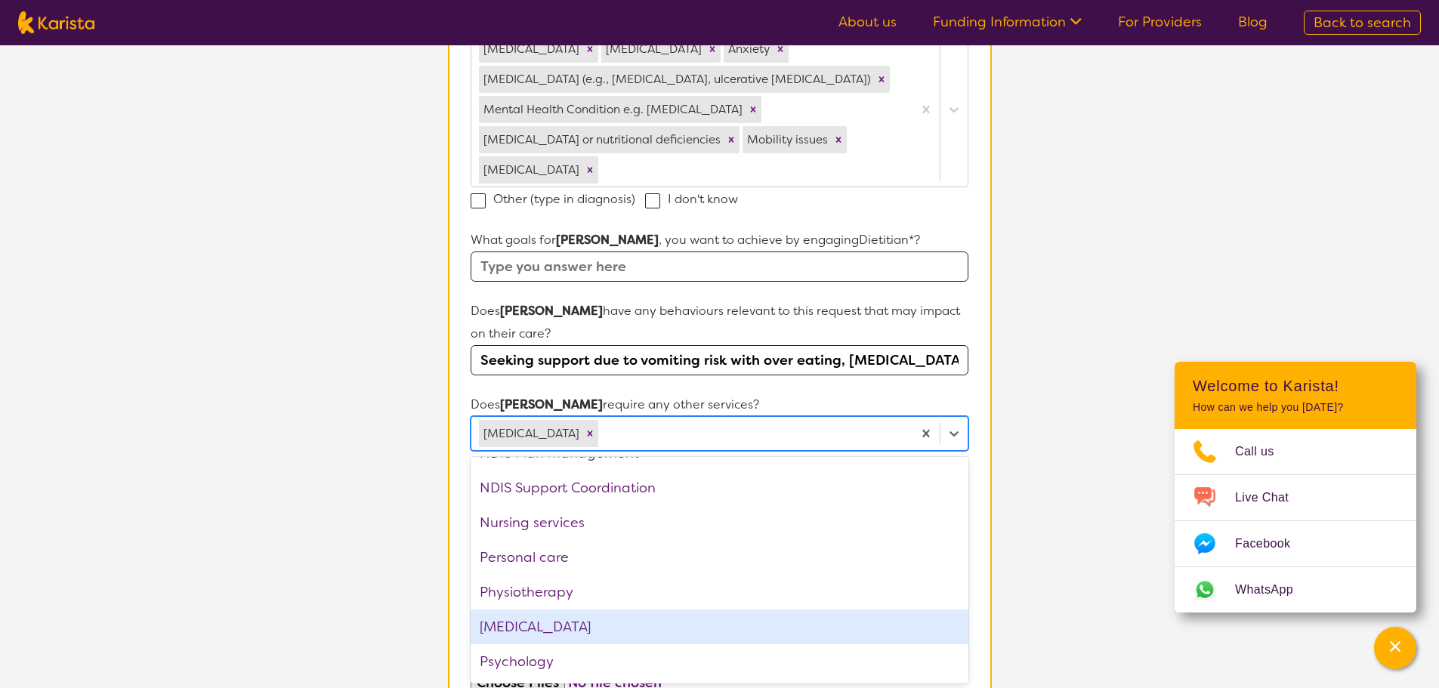
scroll to position [378, 0]
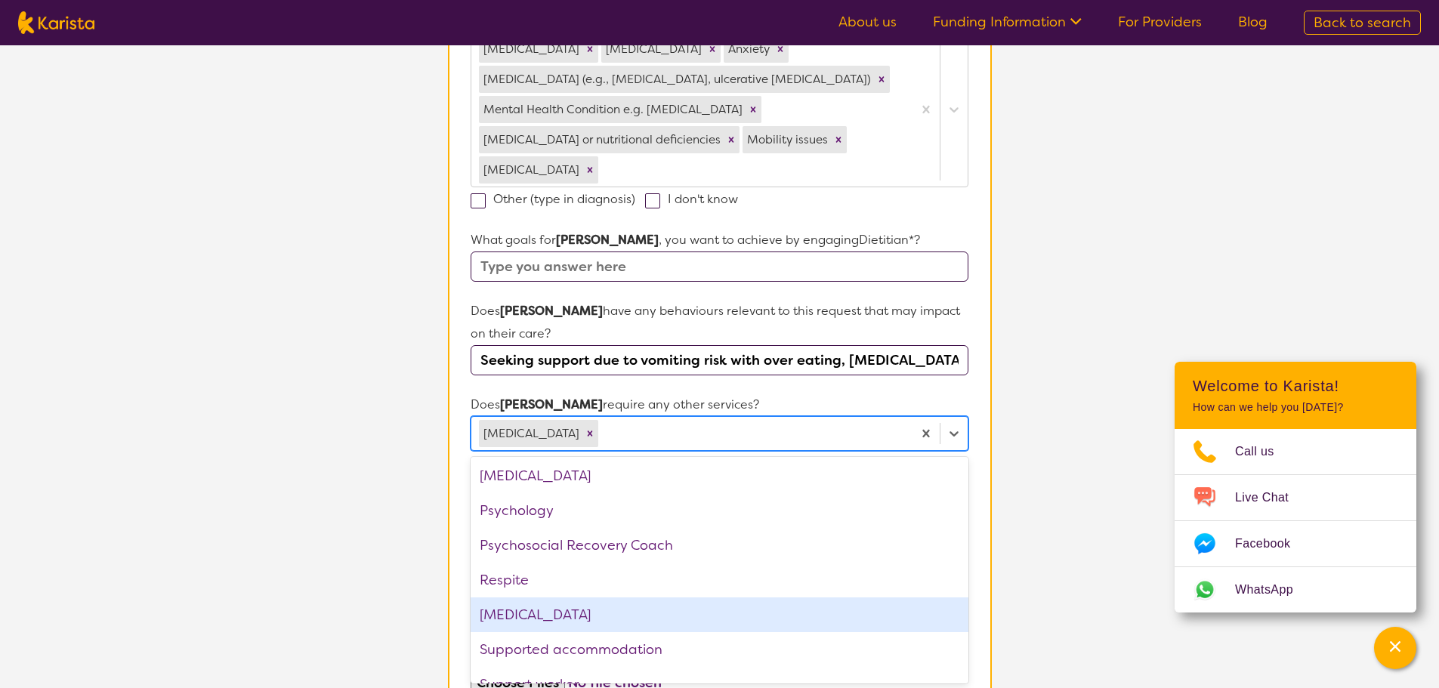
click at [606, 617] on div "[MEDICAL_DATA]" at bounding box center [719, 615] width 497 height 35
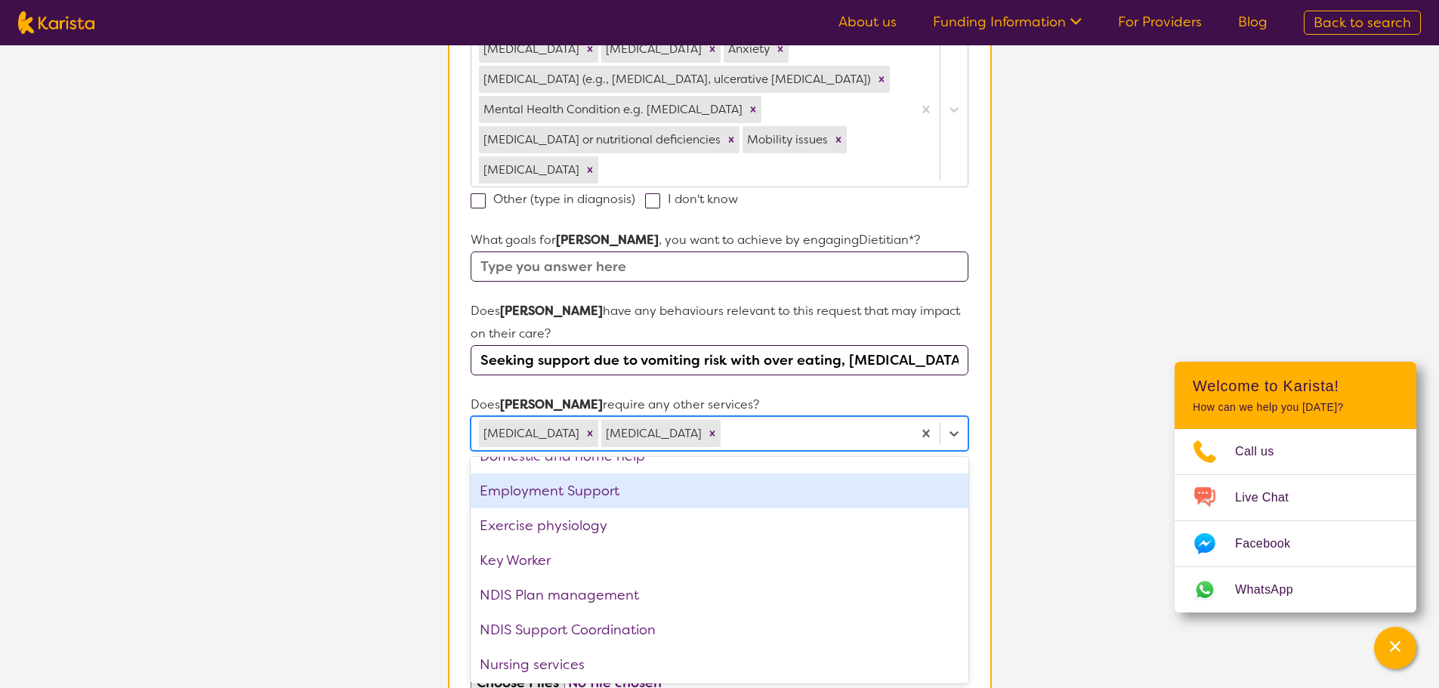
scroll to position [138, 0]
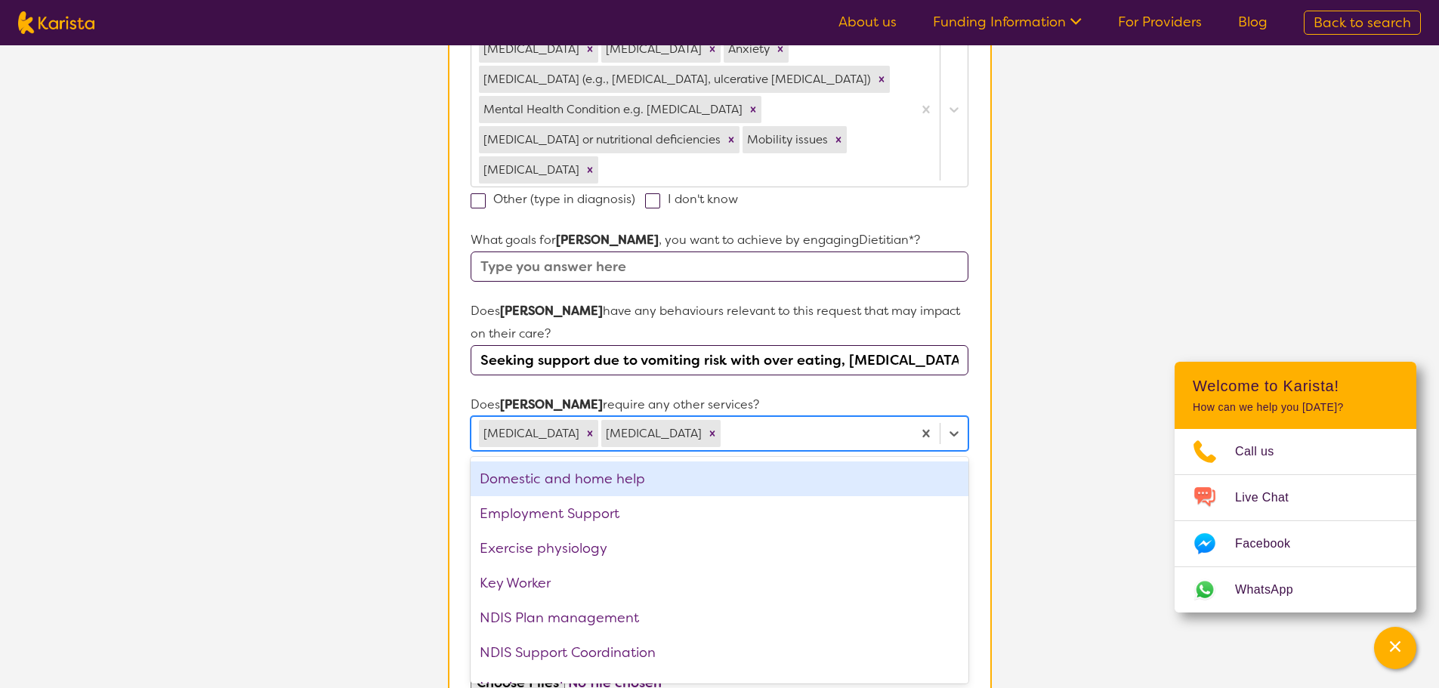
click at [803, 391] on form "Name of participant First Name* [PERSON_NAME] Last Name [PERSON_NAME] What age …" at bounding box center [719, 328] width 497 height 1189
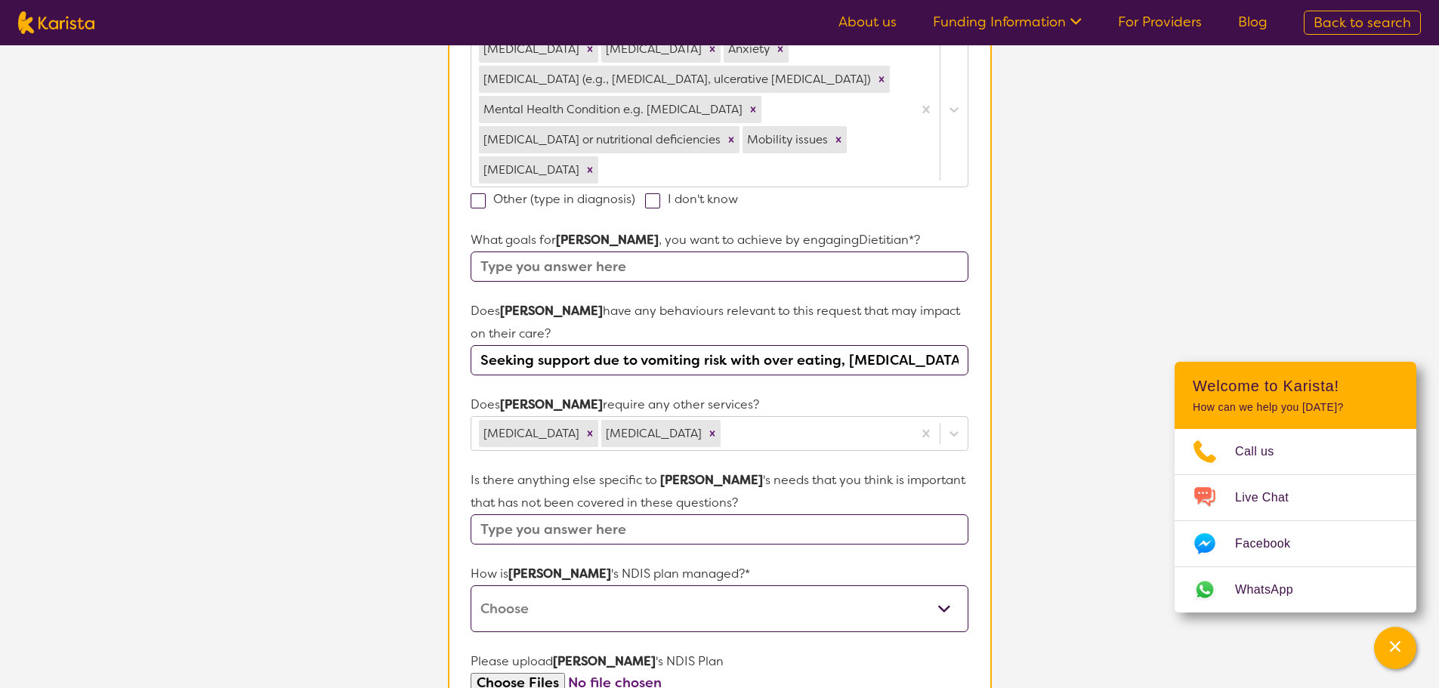
click at [643, 527] on input "text" at bounding box center [719, 530] width 497 height 30
click at [721, 423] on div "Remove Speech therapy" at bounding box center [712, 433] width 17 height 27
drag, startPoint x: 681, startPoint y: 529, endPoint x: 1077, endPoint y: 528, distance: 396.7
click at [1077, 528] on section "L About You 2 Participant Details 3 Confirmation Participant Details & Service …" at bounding box center [719, 284] width 1439 height 1456
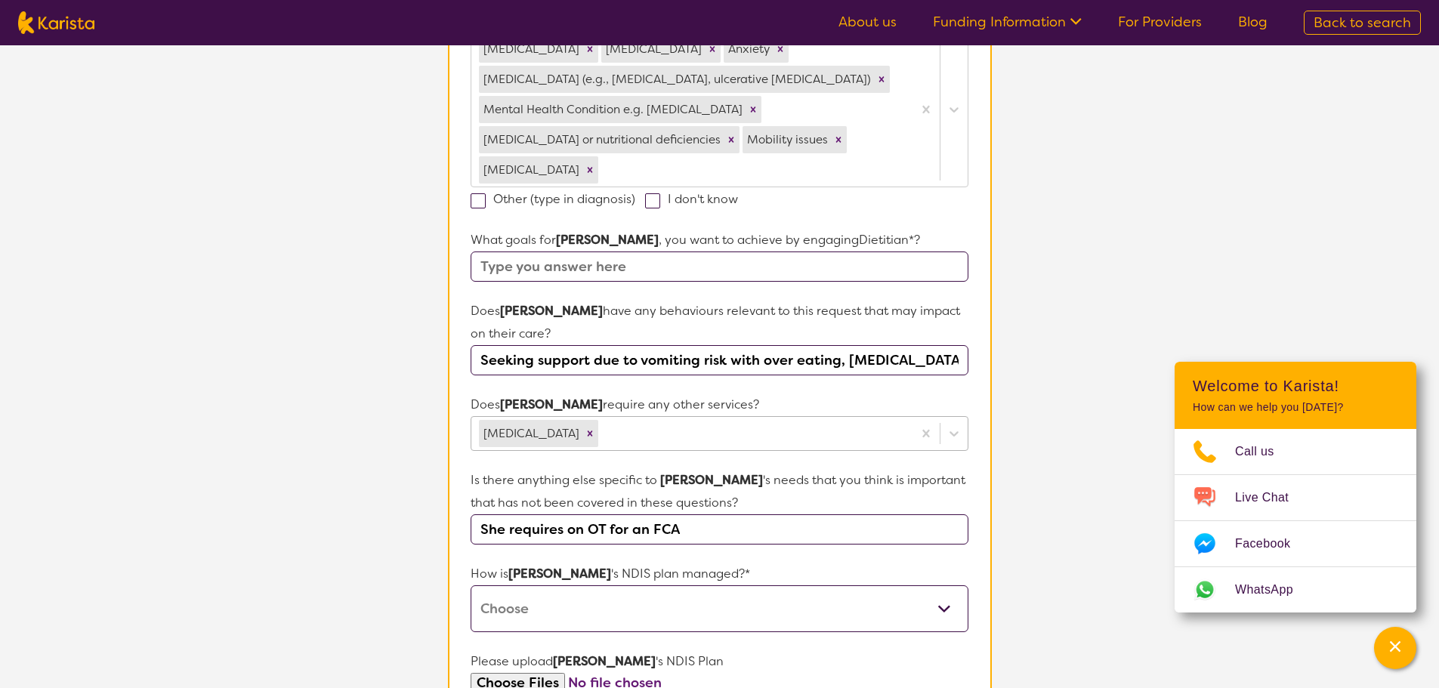
scroll to position [0, 0]
type input "She requires on OT for an FCA"
click at [735, 618] on select "Self-managed NDIS plan Managed by a registered plan management provider (not th…" at bounding box center [719, 609] width 497 height 47
select select "Plan Managed"
click at [471, 586] on select "Self-managed NDIS plan Managed by a registered plan management provider (not th…" at bounding box center [719, 609] width 497 height 47
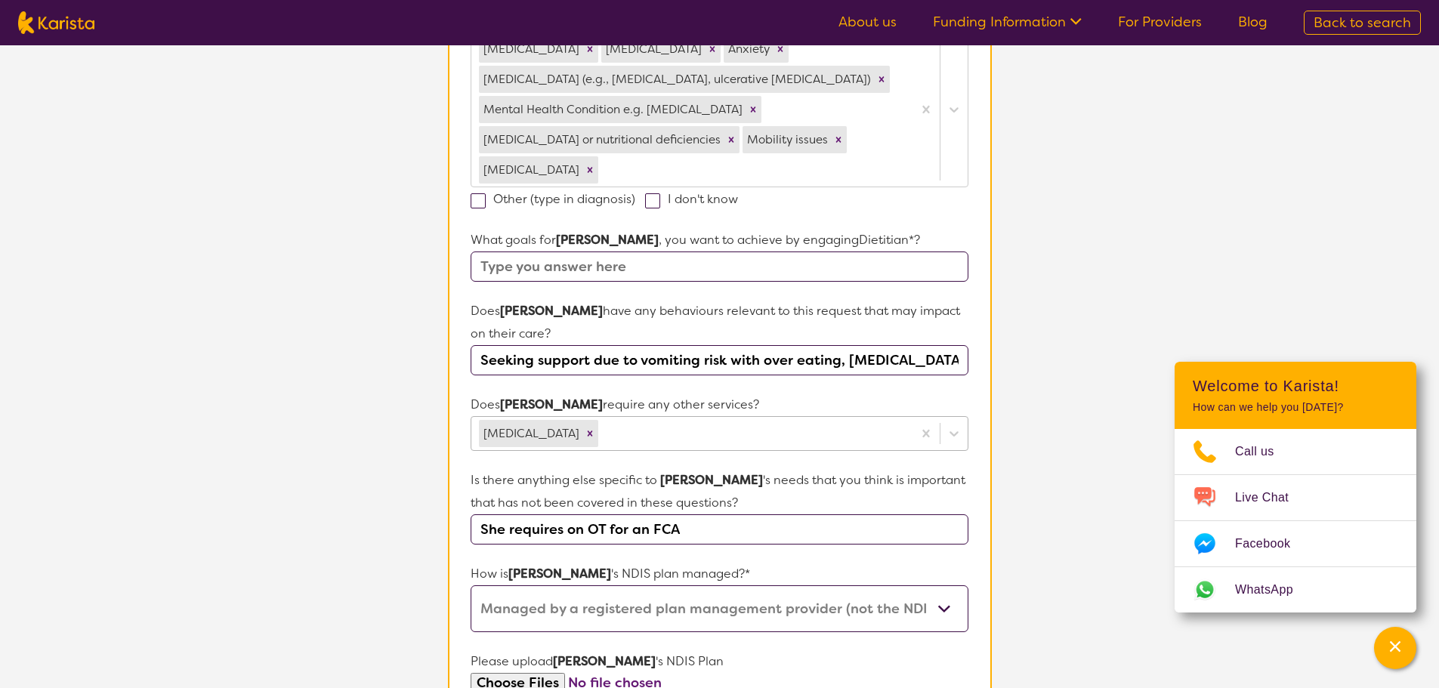
click at [719, 604] on select "Self-managed NDIS plan Managed by a registered plan management provider (not th…" at bounding box center [719, 609] width 497 height 47
click at [471, 586] on select "Self-managed NDIS plan Managed by a registered plan management provider (not th…" at bounding box center [719, 609] width 497 height 47
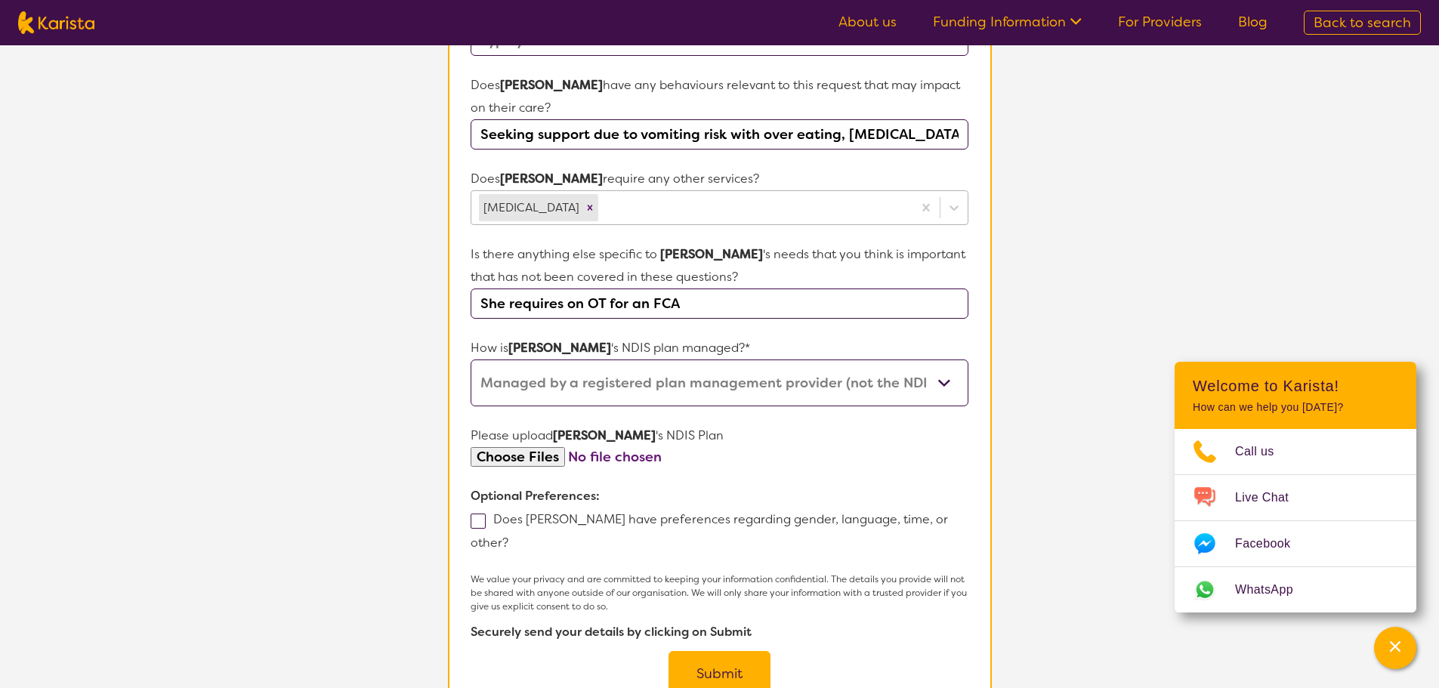
scroll to position [716, 0]
click at [524, 454] on input "file" at bounding box center [719, 457] width 497 height 20
click at [487, 518] on label "Does [PERSON_NAME] have preferences regarding gender, language, time, or other?" at bounding box center [710, 530] width 478 height 39
click at [508, 536] on input "Does [PERSON_NAME] have preferences regarding gender, language, time, or other?" at bounding box center [513, 541] width 10 height 10
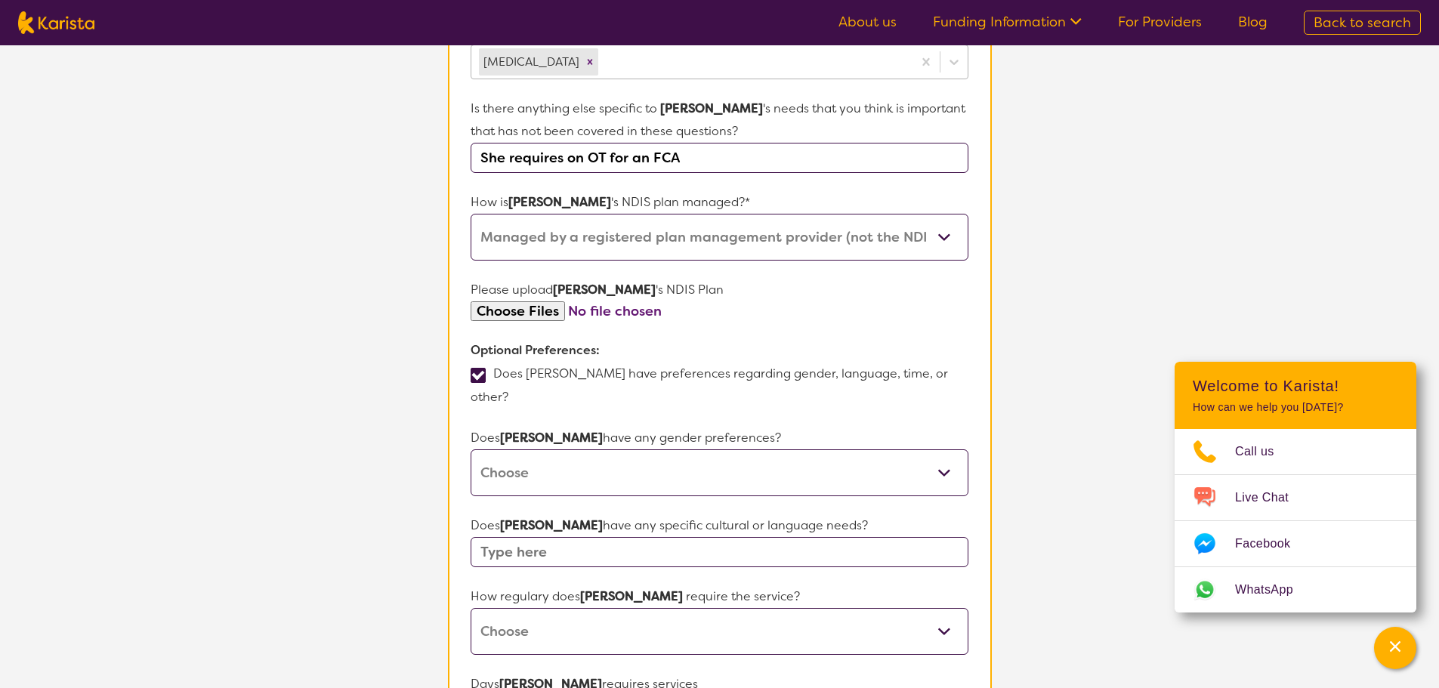
scroll to position [867, 0]
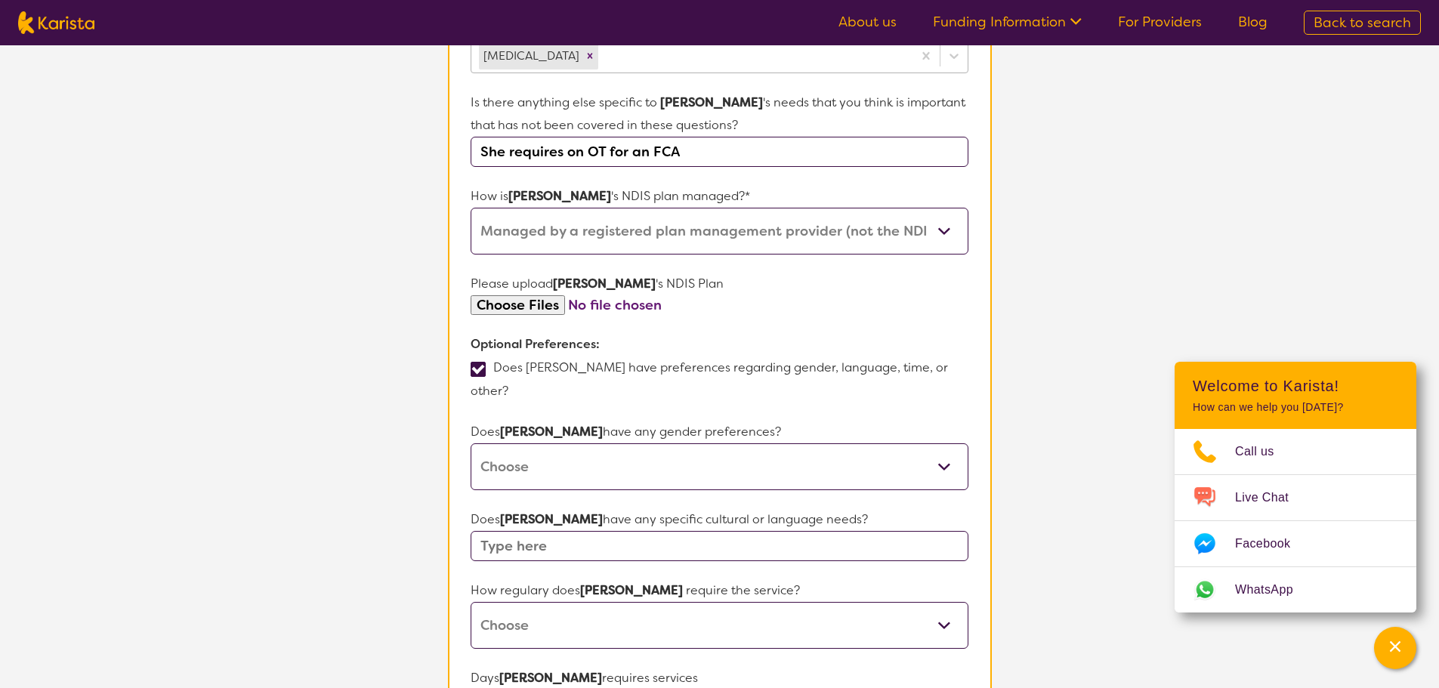
click at [459, 366] on section "Name of participant First Name* [PERSON_NAME] Last Name [PERSON_NAME] What age …" at bounding box center [720, 191] width 544 height 1741
click at [482, 371] on span at bounding box center [478, 369] width 15 height 15
click at [508, 385] on input "Does [PERSON_NAME] have preferences regarding gender, language, time, or other?" at bounding box center [513, 390] width 10 height 10
checkbox input "false"
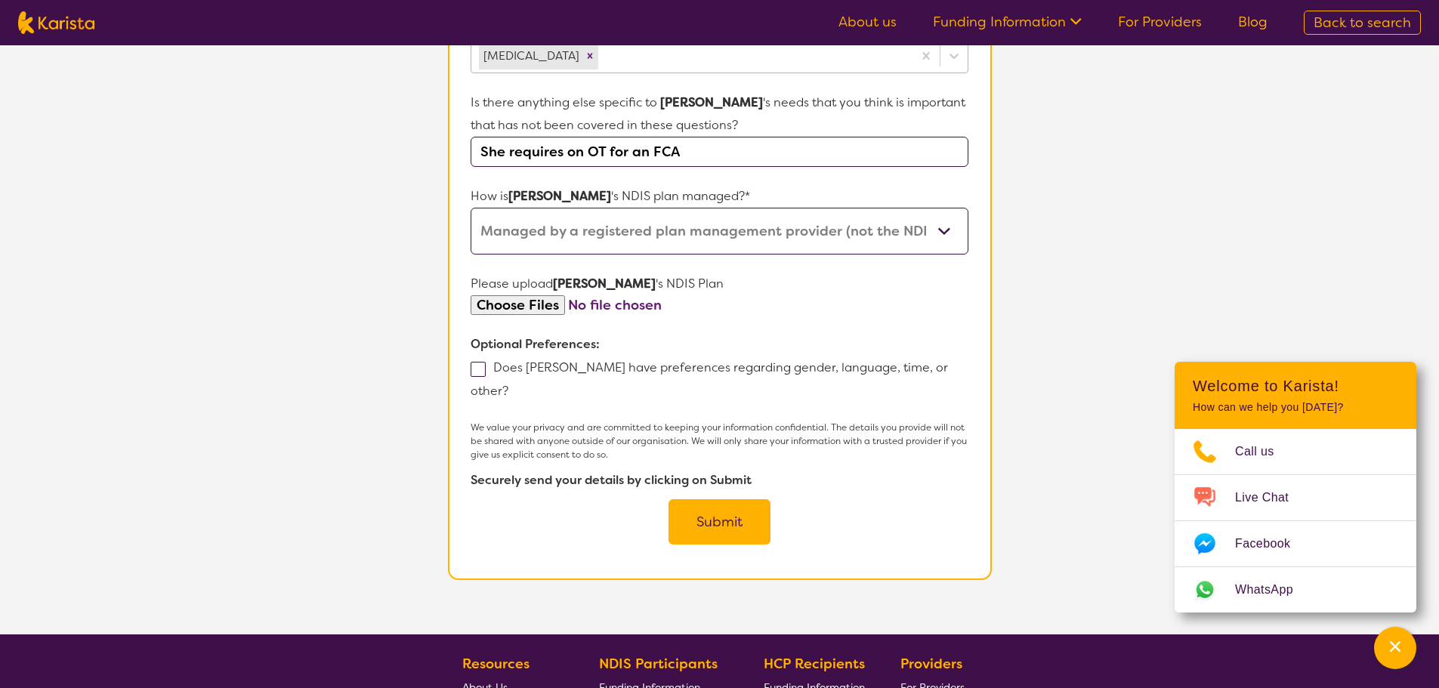
click at [730, 502] on button "Submit" at bounding box center [720, 521] width 102 height 45
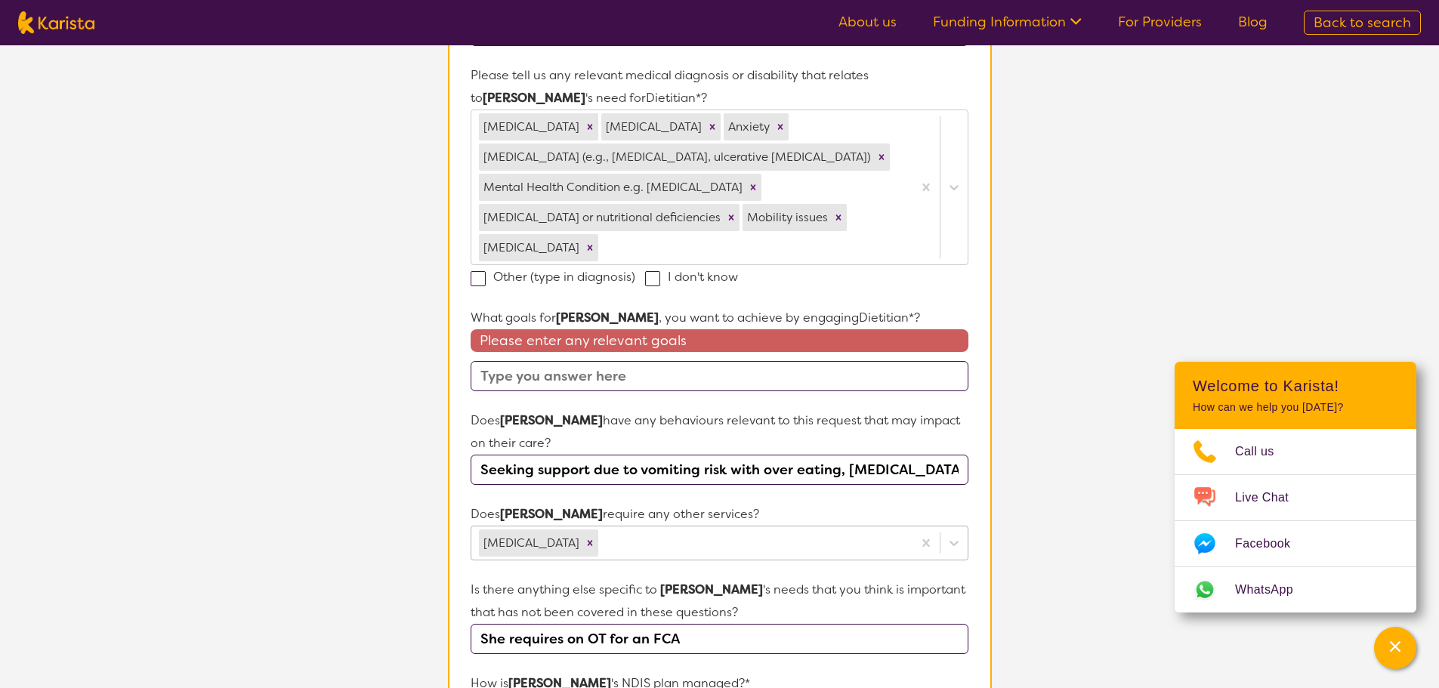
click at [626, 380] on input "text" at bounding box center [719, 376] width 497 height 30
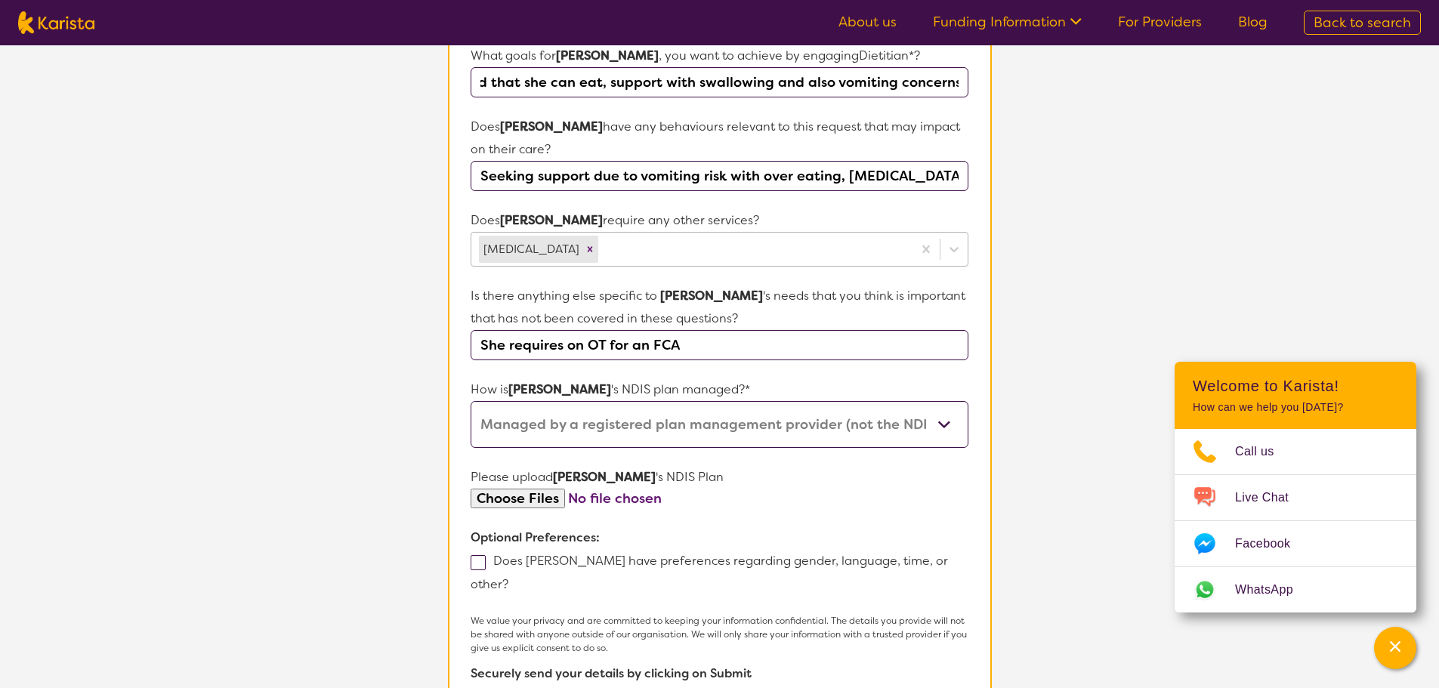
scroll to position [864, 0]
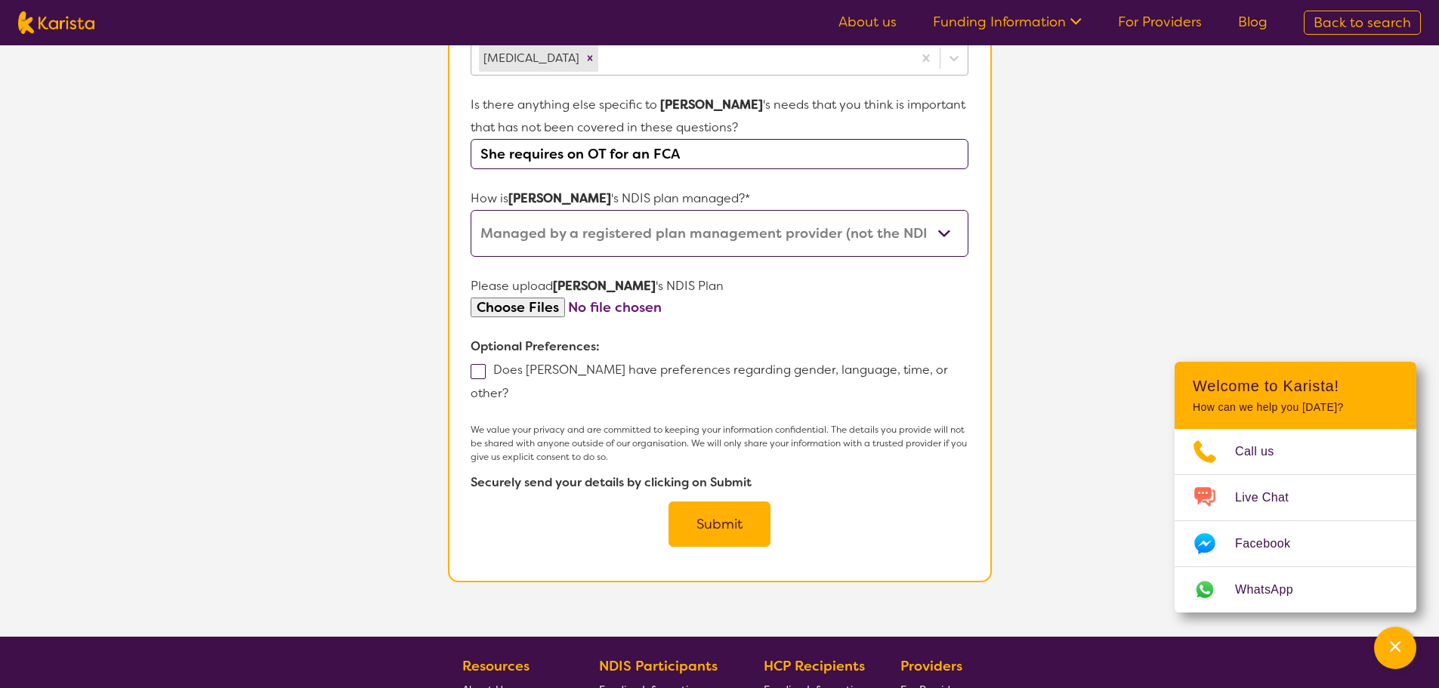
type input "Support food that she can eat, support with swallowing and also vomiting concer…"
click at [733, 502] on button "Submit" at bounding box center [720, 524] width 102 height 45
